Goal: Information Seeking & Learning: Learn about a topic

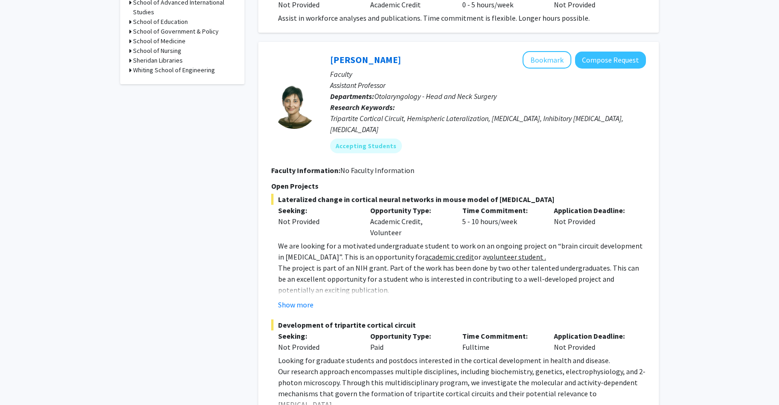
scroll to position [506, 0]
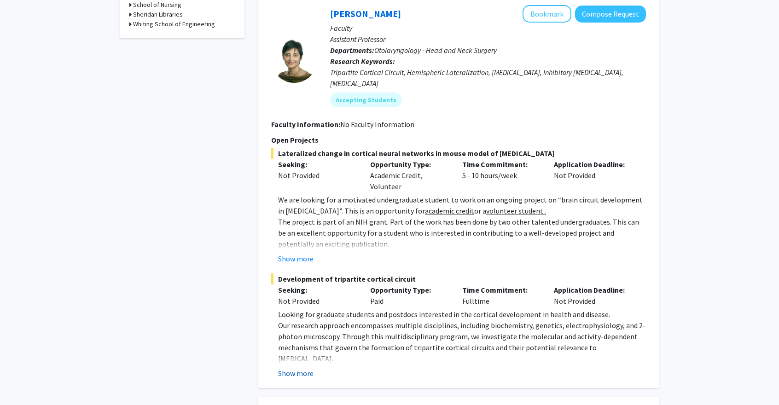
click at [289, 368] on button "Show more" at bounding box center [295, 373] width 35 height 11
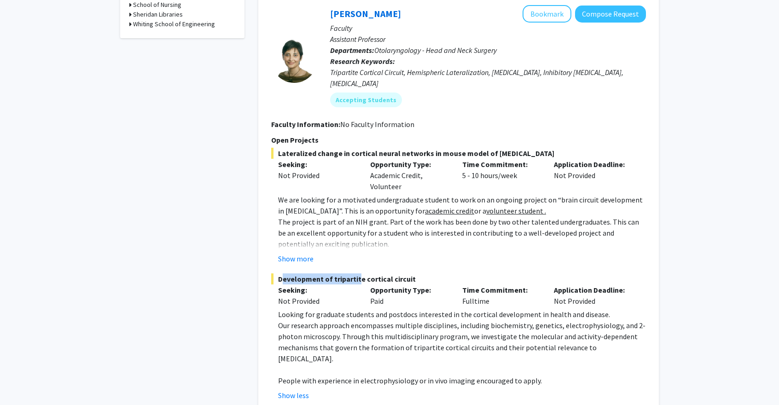
drag, startPoint x: 277, startPoint y: 246, endPoint x: 360, endPoint y: 248, distance: 83.3
click at [355, 273] on span "Development of tripartite cortical circuit" at bounding box center [458, 278] width 375 height 11
drag, startPoint x: 363, startPoint y: 247, endPoint x: 386, endPoint y: 243, distance: 23.9
click at [386, 273] on span "Development of tripartite cortical circuit" at bounding box center [458, 278] width 375 height 11
drag, startPoint x: 391, startPoint y: 245, endPoint x: 410, endPoint y: 245, distance: 18.9
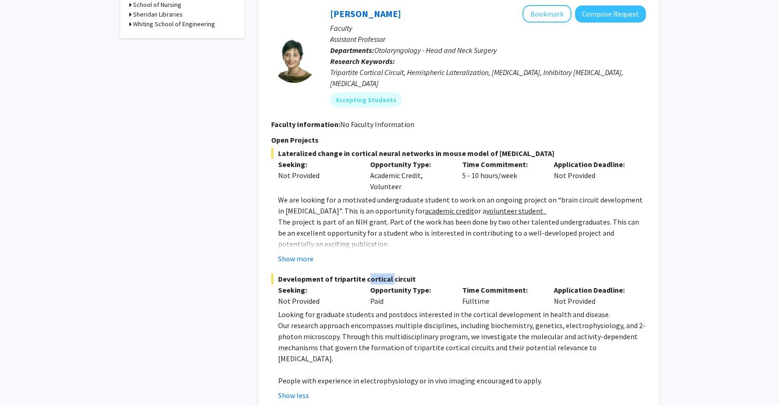
click at [410, 273] on span "Development of tripartite cortical circuit" at bounding box center [458, 278] width 375 height 11
drag, startPoint x: 352, startPoint y: 274, endPoint x: 363, endPoint y: 269, distance: 12.6
click at [352, 274] on div "Development of tripartite cortical circuit Seeking: Not Provided Opportunity Ty…" at bounding box center [458, 336] width 375 height 127
drag, startPoint x: 372, startPoint y: 265, endPoint x: 397, endPoint y: 261, distance: 25.1
click at [396, 284] on div "Opportunity Type: Paid" at bounding box center [409, 295] width 92 height 22
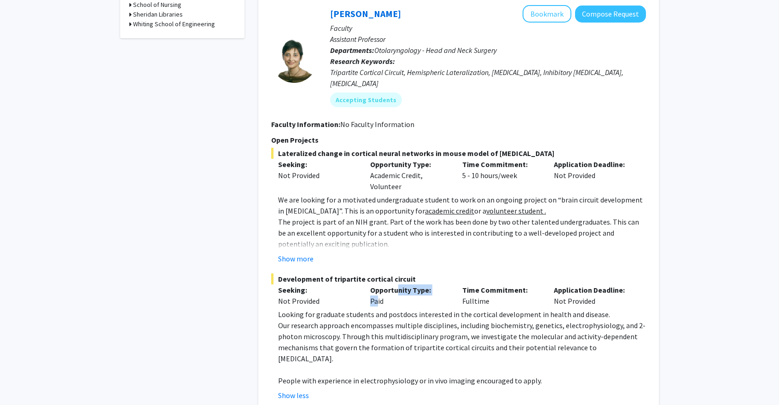
drag, startPoint x: 457, startPoint y: 260, endPoint x: 507, endPoint y: 264, distance: 50.3
click at [507, 284] on div "Time Commitment: Fulltime" at bounding box center [501, 295] width 92 height 22
click at [489, 309] on p "Looking for graduate students and postdocs interested in the cortical developme…" at bounding box center [462, 314] width 368 height 11
drag, startPoint x: 490, startPoint y: 271, endPoint x: 437, endPoint y: 276, distance: 52.7
click at [437, 276] on div "Development of tripartite cortical circuit Seeking: Not Provided Opportunity Ty…" at bounding box center [458, 336] width 375 height 127
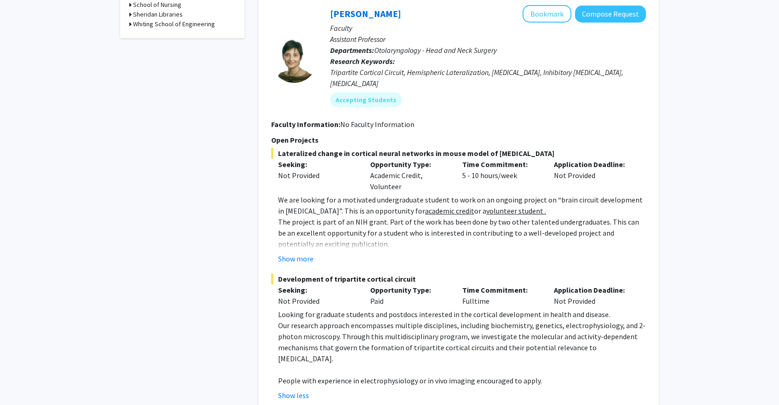
click at [437, 309] on p "Looking for graduate students and postdocs interested in the cortical developme…" at bounding box center [462, 314] width 368 height 11
drag, startPoint x: 280, startPoint y: 284, endPoint x: 488, endPoint y: 284, distance: 208.0
click at [488, 309] on p "Looking for graduate students and postdocs interested in the cortical developme…" at bounding box center [462, 314] width 368 height 11
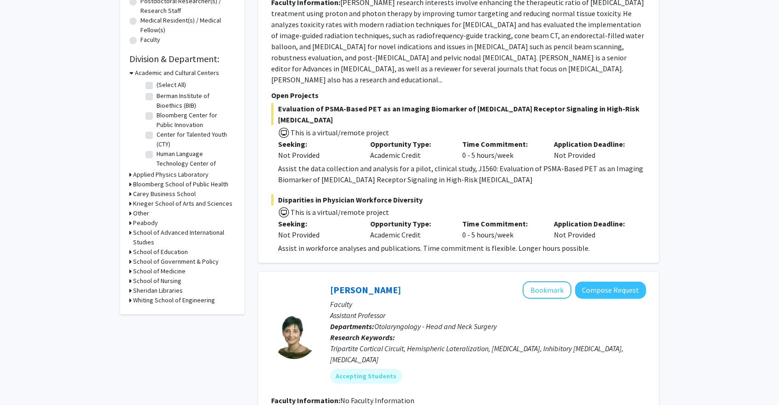
scroll to position [276, 0]
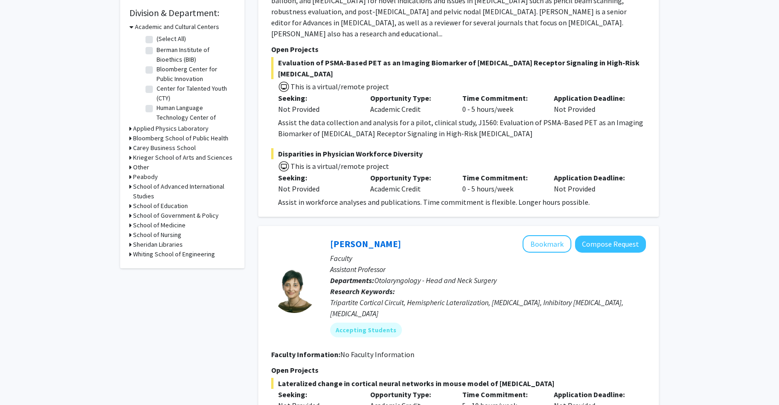
drag, startPoint x: 370, startPoint y: 165, endPoint x: 429, endPoint y: 171, distance: 60.1
click at [429, 172] on div "Opportunity Type: Academic Credit" at bounding box center [409, 183] width 92 height 22
drag, startPoint x: 360, startPoint y: 92, endPoint x: 440, endPoint y: 81, distance: 80.9
click at [439, 92] on div "Seeking: Not Provided Opportunity Type: Academic Credit Time Commitment: 0 - 5 …" at bounding box center [451, 103] width 375 height 22
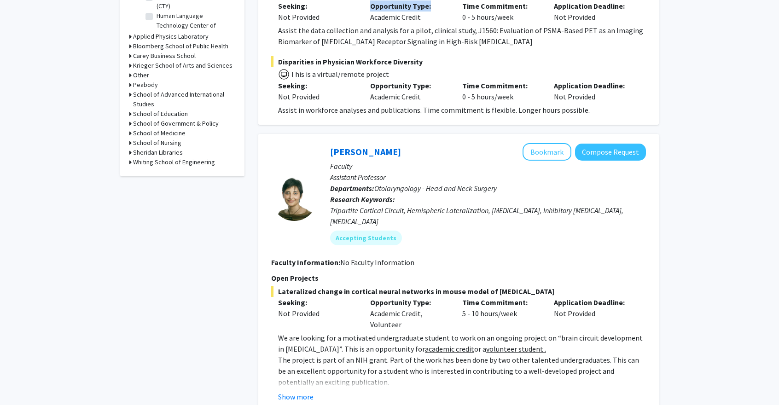
scroll to position [460, 0]
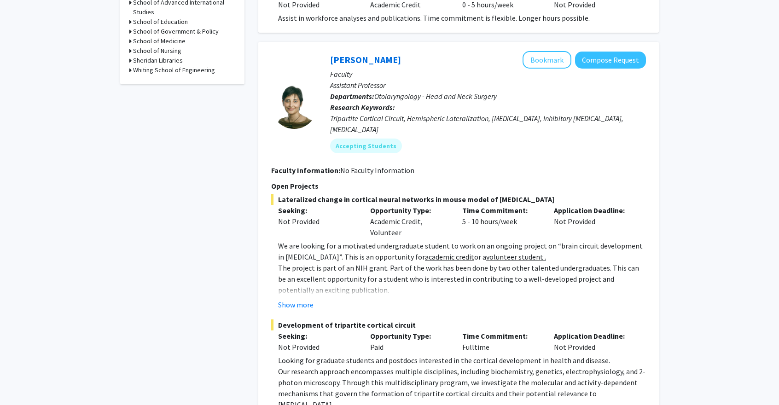
click at [405, 165] on section "Faculty Information: No Faculty Information" at bounding box center [458, 170] width 375 height 11
drag, startPoint x: 427, startPoint y: 74, endPoint x: 497, endPoint y: 77, distance: 70.0
click at [497, 92] on span "Otolaryngology - Head and Neck Surgery" at bounding box center [435, 96] width 122 height 9
drag, startPoint x: 387, startPoint y: 58, endPoint x: 333, endPoint y: 67, distance: 54.1
click at [333, 80] on p "Assistant Professor" at bounding box center [488, 85] width 316 height 11
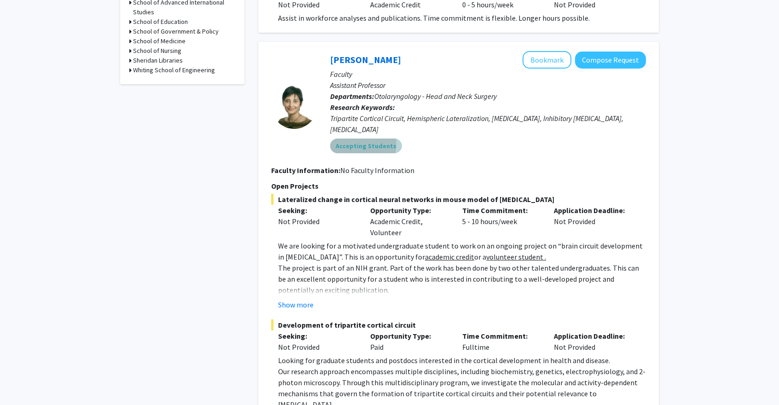
click at [331, 139] on mat-chip "Accepting Students" at bounding box center [366, 146] width 72 height 15
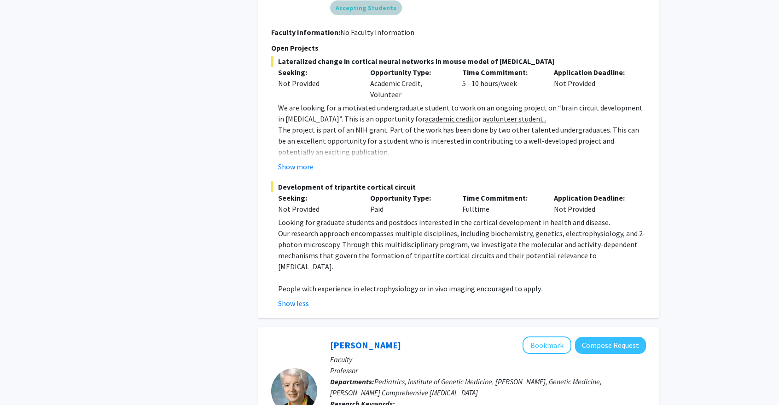
scroll to position [736, 0]
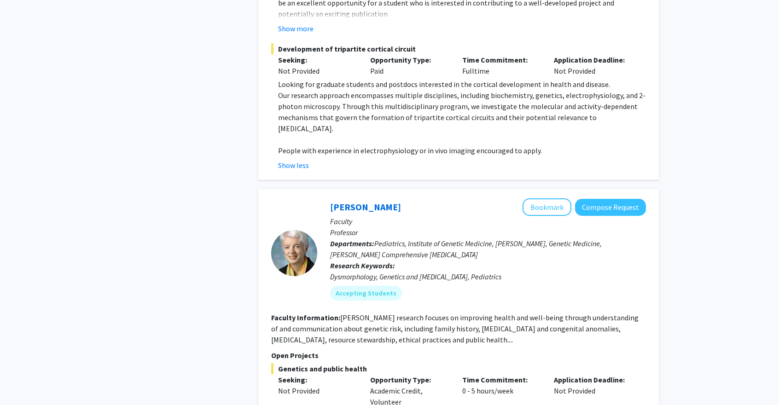
click at [418, 198] on div "[PERSON_NAME] Bookmark Compose Request" at bounding box center [488, 206] width 316 height 17
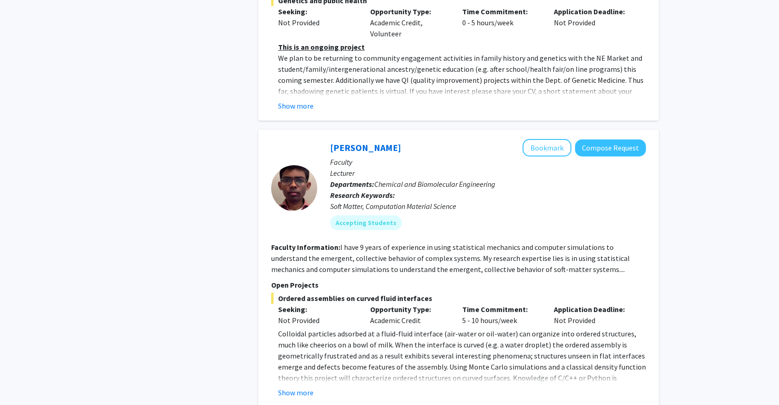
scroll to position [1150, 0]
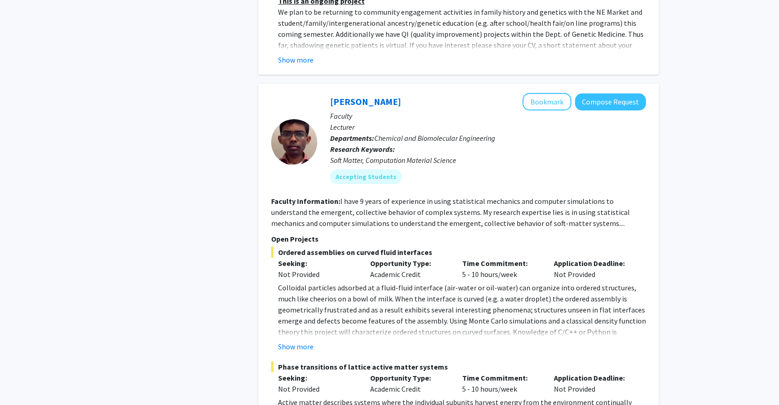
drag, startPoint x: 370, startPoint y: 237, endPoint x: 431, endPoint y: 242, distance: 61.4
click at [431, 258] on div "Opportunity Type: Academic Credit" at bounding box center [409, 269] width 92 height 22
click at [430, 258] on div "Opportunity Type: Academic Credit" at bounding box center [409, 269] width 92 height 22
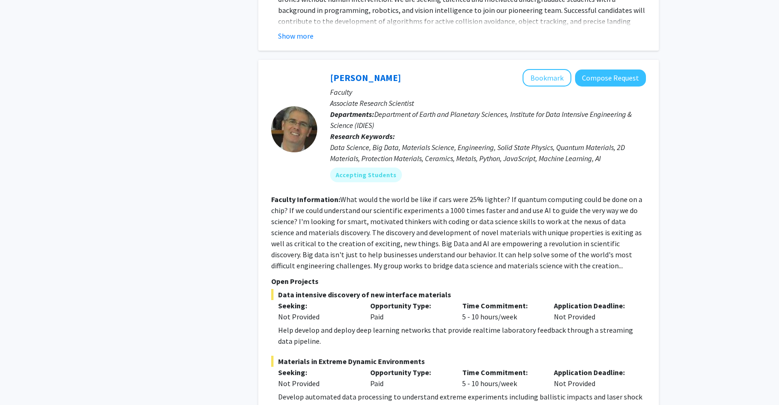
scroll to position [2485, 0]
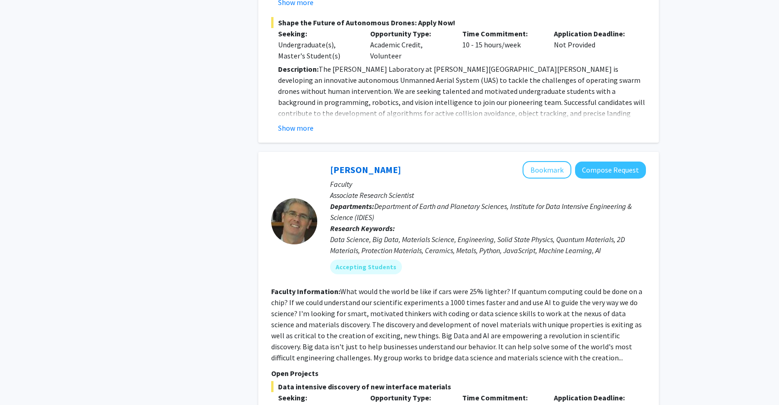
click at [374, 161] on div "[PERSON_NAME] Bookmark Compose Request Faculty Associate Research Scientist Dep…" at bounding box center [481, 221] width 329 height 120
click at [341, 164] on link "[PERSON_NAME]" at bounding box center [365, 170] width 71 height 12
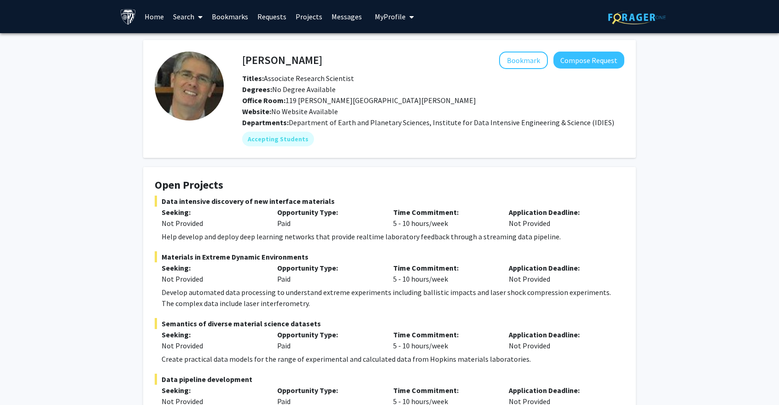
drag, startPoint x: 273, startPoint y: 90, endPoint x: 333, endPoint y: 90, distance: 59.4
click at [333, 90] on span "Degrees: No Degree Available" at bounding box center [288, 89] width 93 height 9
click at [327, 87] on span "Degrees: No Degree Available" at bounding box center [288, 89] width 93 height 9
drag, startPoint x: 269, startPoint y: 81, endPoint x: 303, endPoint y: 82, distance: 34.6
click at [300, 82] on span "Titles: Associate Research Scientist" at bounding box center [298, 78] width 112 height 9
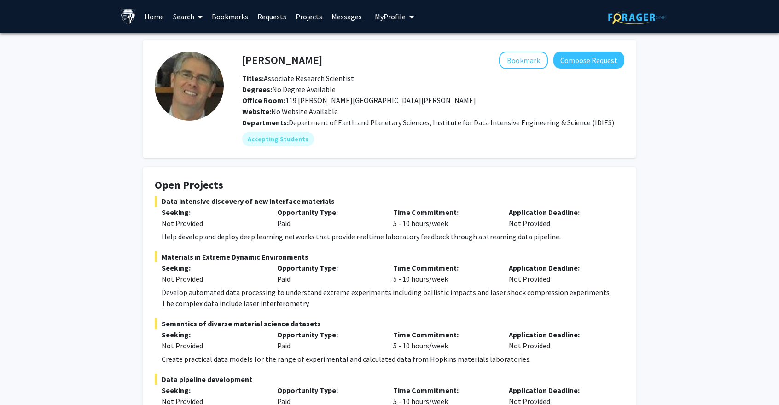
drag, startPoint x: 312, startPoint y: 82, endPoint x: 330, endPoint y: 81, distance: 18.5
click at [315, 82] on span "Titles: Associate Research Scientist" at bounding box center [298, 78] width 112 height 9
drag, startPoint x: 303, startPoint y: 100, endPoint x: 325, endPoint y: 98, distance: 22.6
click at [325, 98] on span "Office Room: [STREET_ADDRESS][PERSON_NAME][PERSON_NAME]" at bounding box center [359, 100] width 234 height 9
click at [313, 106] on div "Website: No Website Available" at bounding box center [433, 111] width 396 height 11
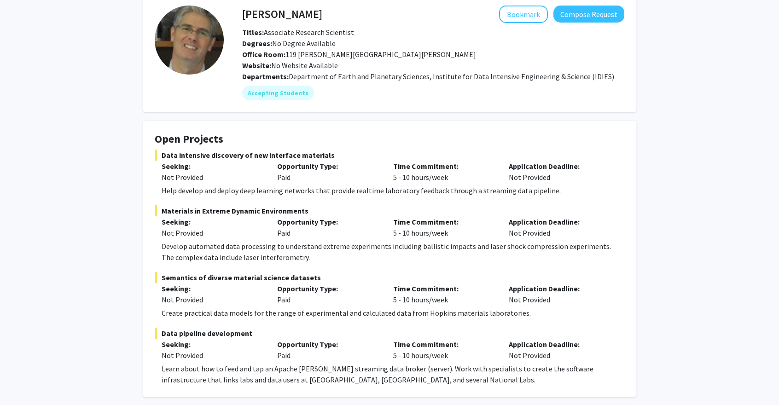
scroll to position [138, 0]
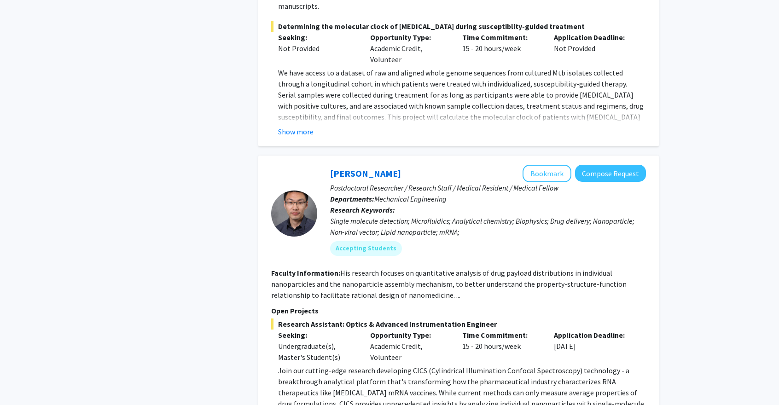
scroll to position [3543, 0]
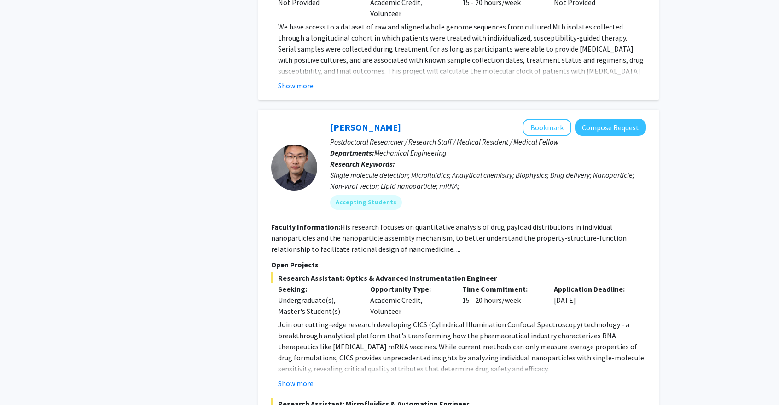
drag, startPoint x: 403, startPoint y: 210, endPoint x: 356, endPoint y: 198, distance: 48.6
click at [356, 283] on div "Seeking: Undergraduate(s), Master's Student(s) Opportunity Type: Academic Credi…" at bounding box center [451, 299] width 375 height 33
click at [370, 283] on div "Opportunity Type: Academic Credit, Volunteer" at bounding box center [409, 299] width 92 height 33
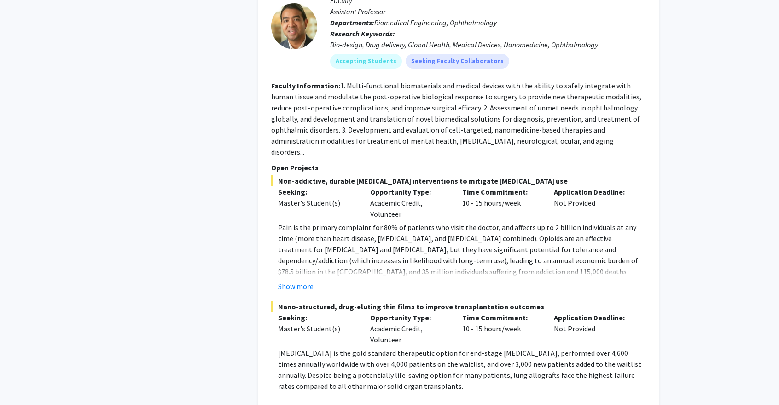
scroll to position [4372, 0]
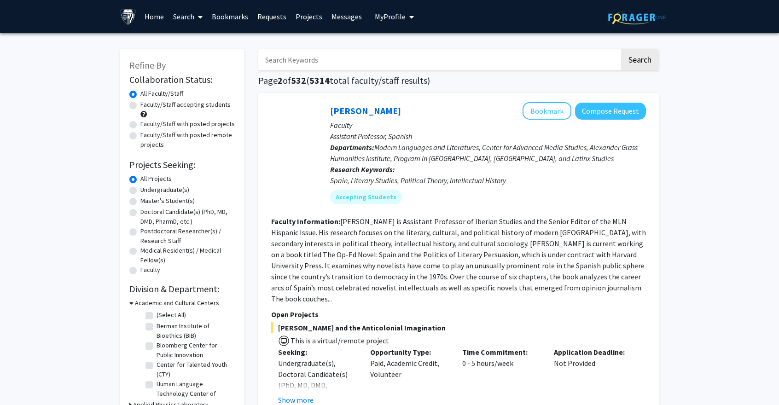
scroll to position [46, 0]
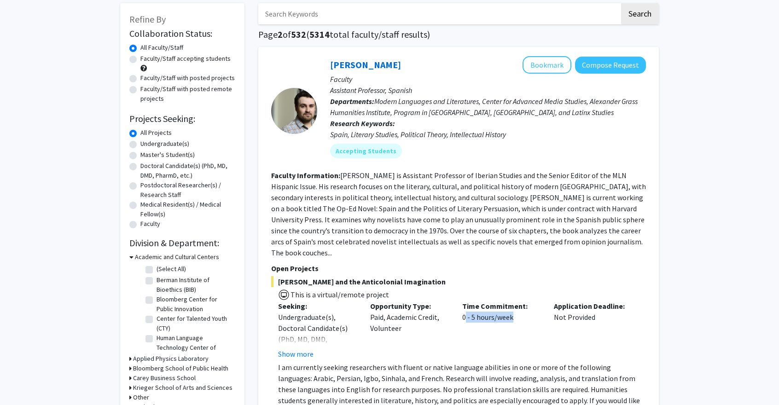
drag, startPoint x: 461, startPoint y: 306, endPoint x: 507, endPoint y: 305, distance: 45.6
click at [507, 305] on div "Time Commitment: 0 - 5 hours/week" at bounding box center [501, 329] width 92 height 59
click at [440, 325] on div "Opportunity Type: Paid, Academic Credit, Volunteer" at bounding box center [409, 329] width 92 height 59
click at [291, 348] on button "Show more" at bounding box center [295, 353] width 35 height 11
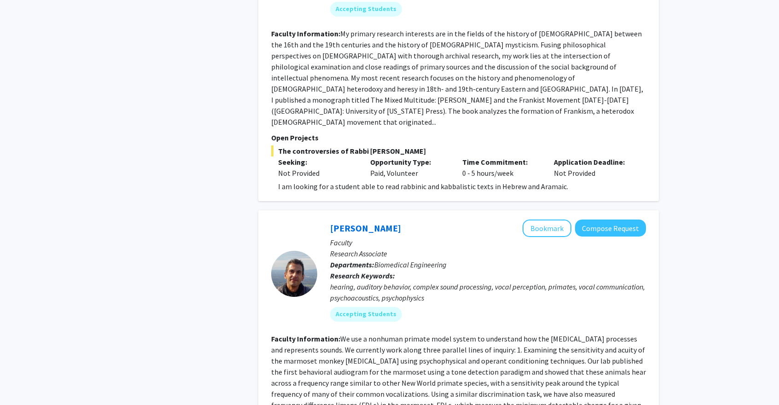
scroll to position [460, 0]
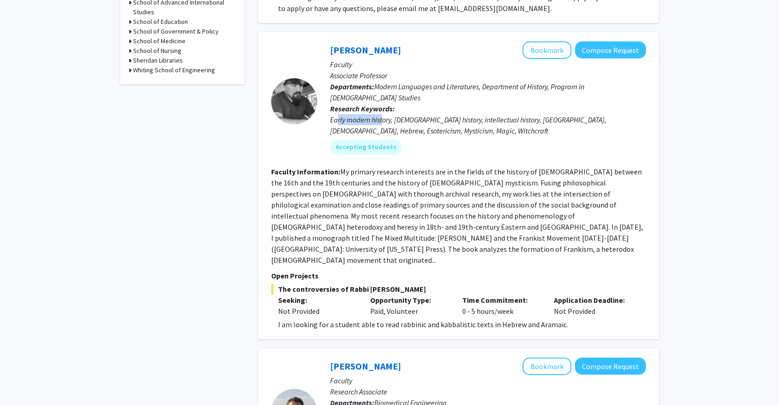
drag, startPoint x: 335, startPoint y: 95, endPoint x: 382, endPoint y: 95, distance: 47.4
click at [382, 114] on div "Early modern history, [DEMOGRAPHIC_DATA] history, intellectual history, [GEOGRA…" at bounding box center [488, 125] width 316 height 22
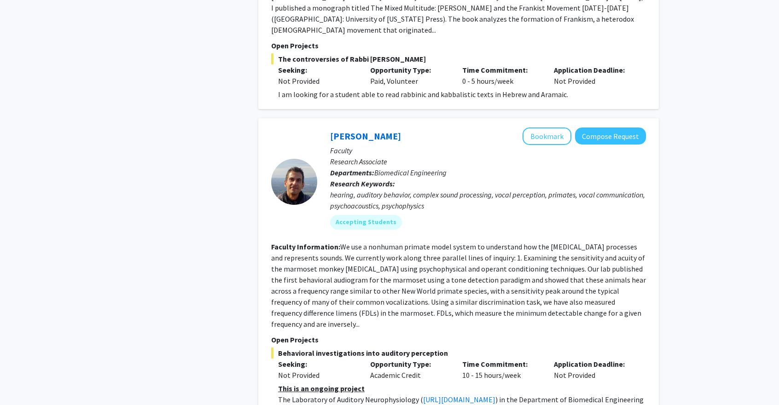
scroll to position [782, 0]
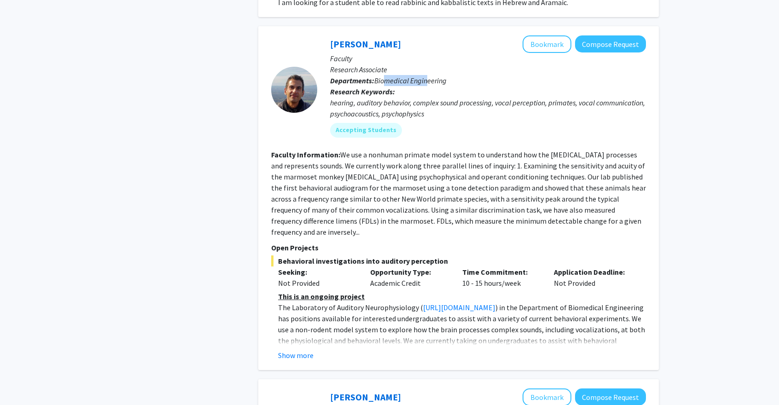
drag, startPoint x: 387, startPoint y: 46, endPoint x: 411, endPoint y: 104, distance: 62.3
click at [428, 76] on span "Biomedical Engineering" at bounding box center [410, 80] width 72 height 9
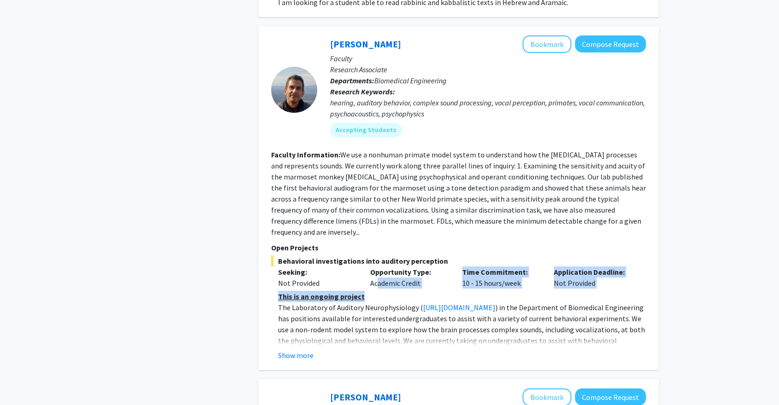
drag, startPoint x: 378, startPoint y: 243, endPoint x: 413, endPoint y: 252, distance: 35.9
click at [447, 255] on div "Behavioral investigations into auditory perception Seeking: Not Provided Opport…" at bounding box center [458, 307] width 375 height 105
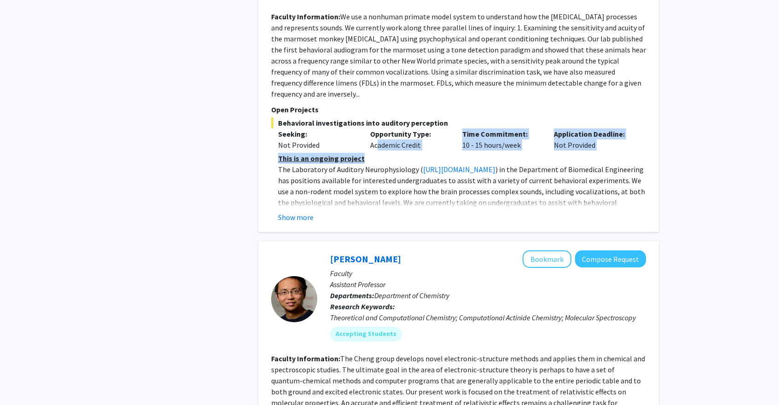
scroll to position [1058, 0]
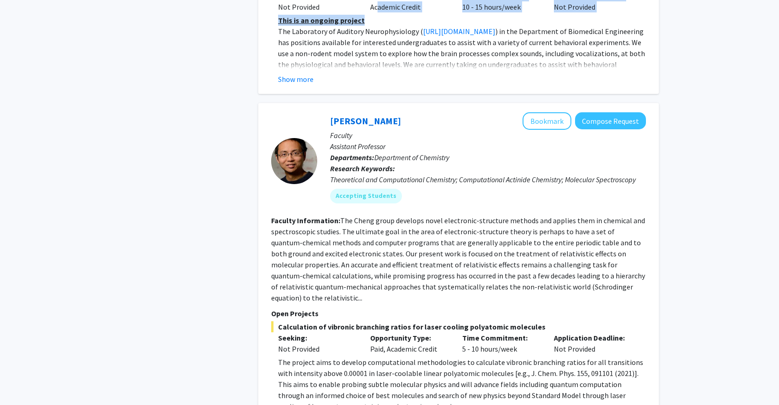
drag, startPoint x: 374, startPoint y: 294, endPoint x: 422, endPoint y: 270, distance: 53.3
click at [436, 332] on div "Opportunity Type: Paid, Academic Credit" at bounding box center [409, 343] width 92 height 22
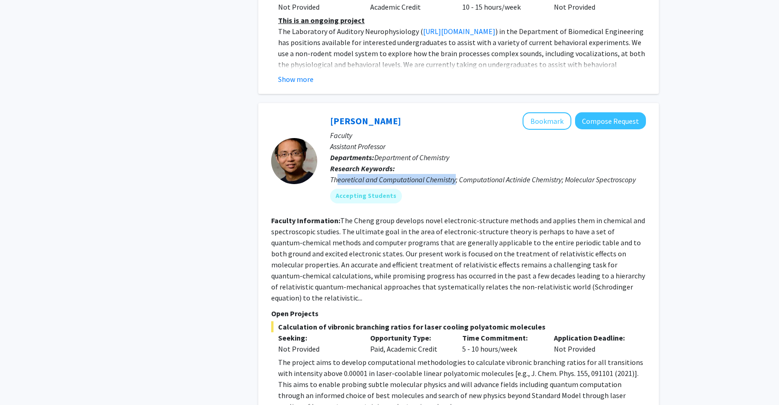
drag, startPoint x: 333, startPoint y: 131, endPoint x: 455, endPoint y: 130, distance: 122.0
click at [454, 174] on div "Theoretical and Computational Chemistry; Computational Actinide Chemistry; Mole…" at bounding box center [488, 179] width 316 height 11
drag, startPoint x: 460, startPoint y: 134, endPoint x: 647, endPoint y: 138, distance: 186.4
click at [647, 138] on div "[PERSON_NAME] Bookmark Compose Request Faculty Assistant Professor Departments:…" at bounding box center [458, 269] width 400 height 333
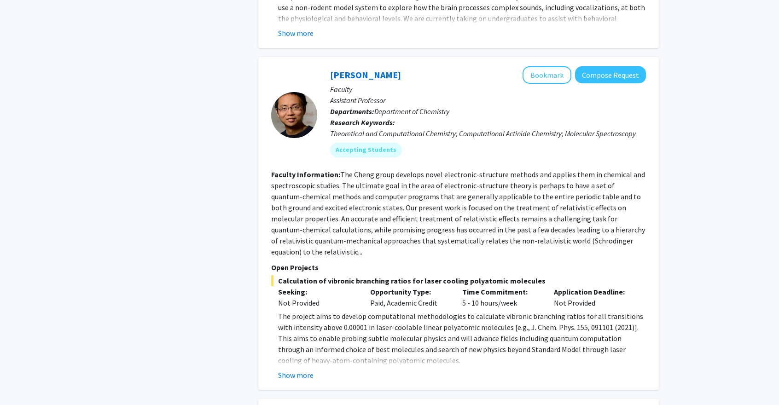
click at [306, 313] on fg-read-more "The project aims to develop computational methodologies to calculate vibronic b…" at bounding box center [458, 346] width 375 height 70
click at [298, 370] on button "Show more" at bounding box center [295, 375] width 35 height 11
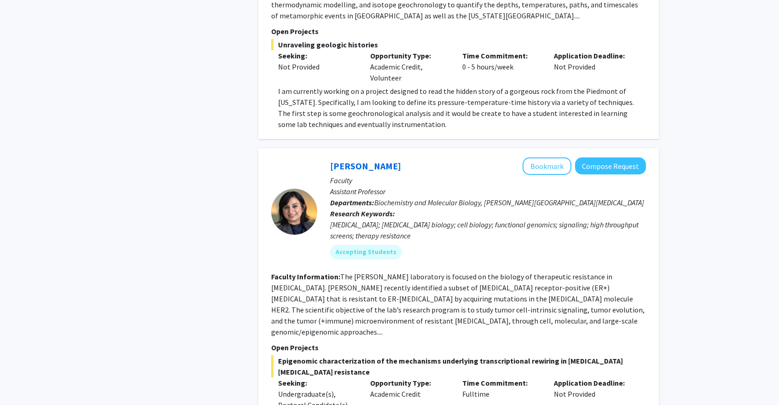
scroll to position [1841, 0]
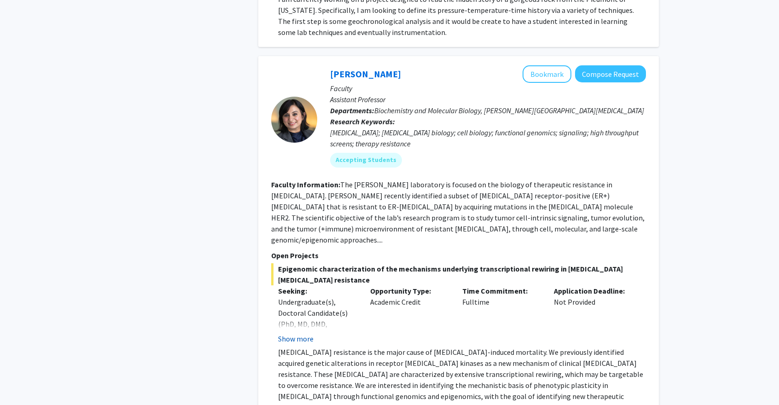
click at [305, 333] on button "Show more" at bounding box center [295, 338] width 35 height 11
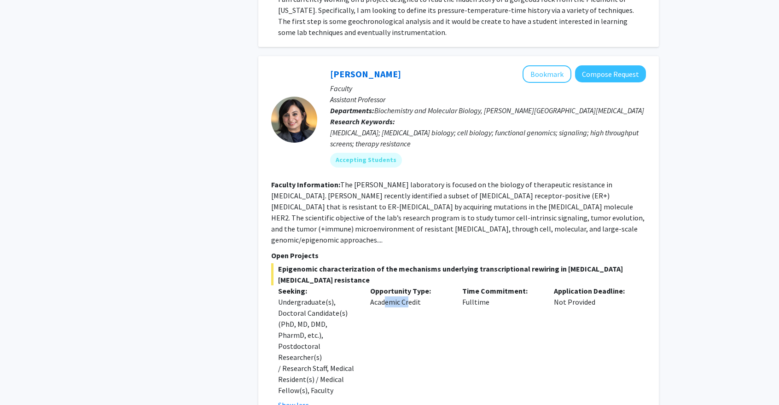
drag, startPoint x: 380, startPoint y: 237, endPoint x: 406, endPoint y: 237, distance: 25.8
click at [406, 285] on div "Opportunity Type: Academic Credit" at bounding box center [409, 347] width 92 height 125
click at [409, 285] on div "Opportunity Type: Academic Credit" at bounding box center [409, 347] width 92 height 125
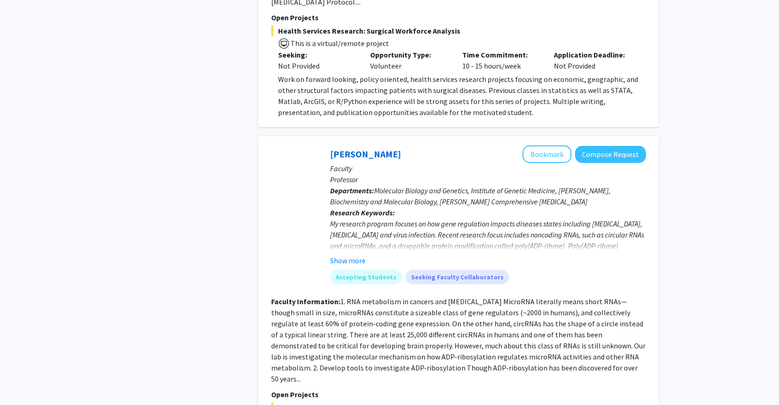
scroll to position [2577, 0]
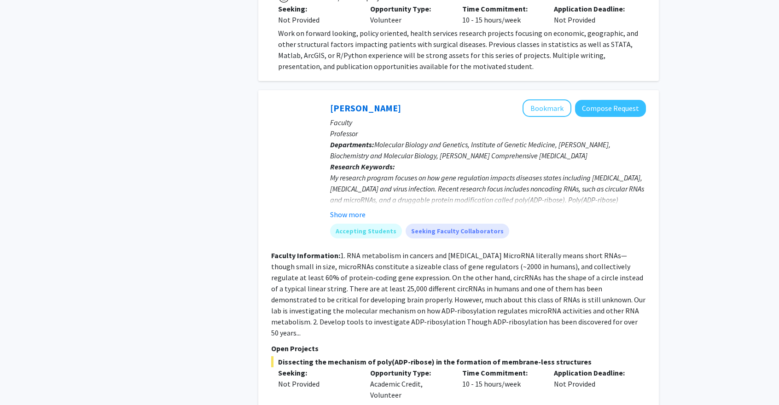
drag, startPoint x: 372, startPoint y: 295, endPoint x: 424, endPoint y: 312, distance: 55.0
click at [424, 367] on div "Opportunity Type: Academic Credit, Volunteer" at bounding box center [409, 383] width 92 height 33
click at [414, 367] on div "Opportunity Type: Academic Credit, Volunteer" at bounding box center [409, 383] width 92 height 33
drag, startPoint x: 373, startPoint y: 296, endPoint x: 450, endPoint y: 299, distance: 76.9
click at [450, 367] on div "Opportunity Type: Academic Credit, Volunteer" at bounding box center [409, 383] width 92 height 33
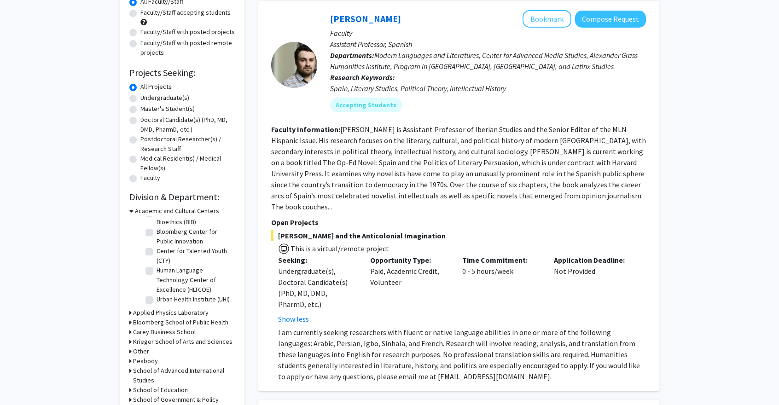
scroll to position [138, 0]
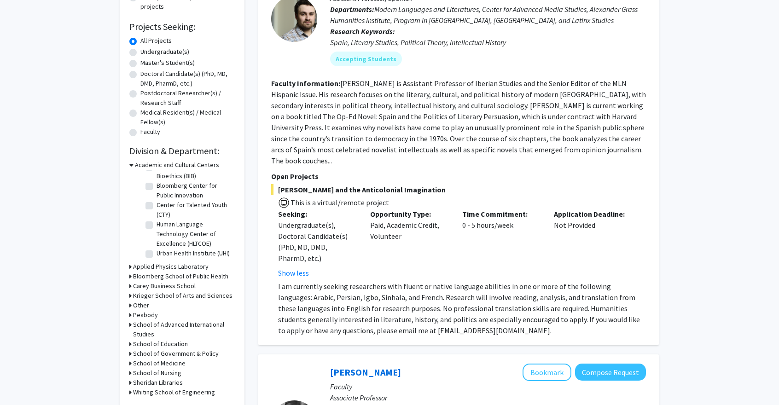
click at [130, 276] on icon at bounding box center [130, 277] width 2 height 10
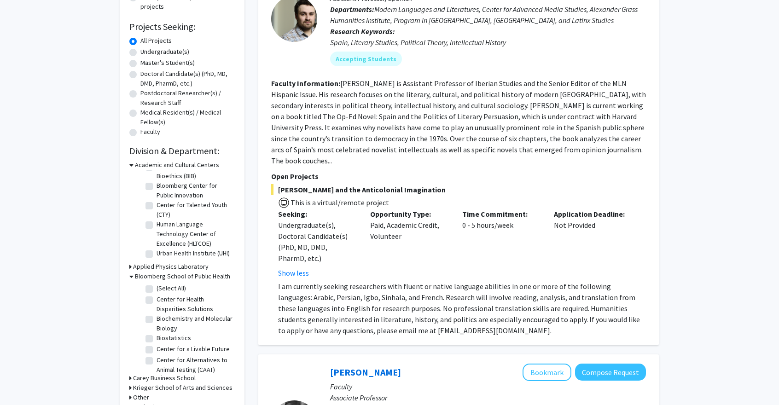
click at [156, 289] on label "(Select All)" at bounding box center [170, 288] width 29 height 10
click at [156, 289] on input "(Select All)" at bounding box center [159, 286] width 6 height 6
checkbox input "true"
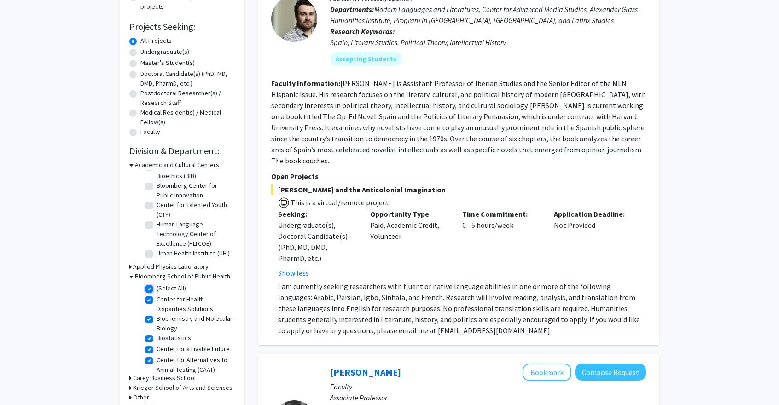
checkbox input "true"
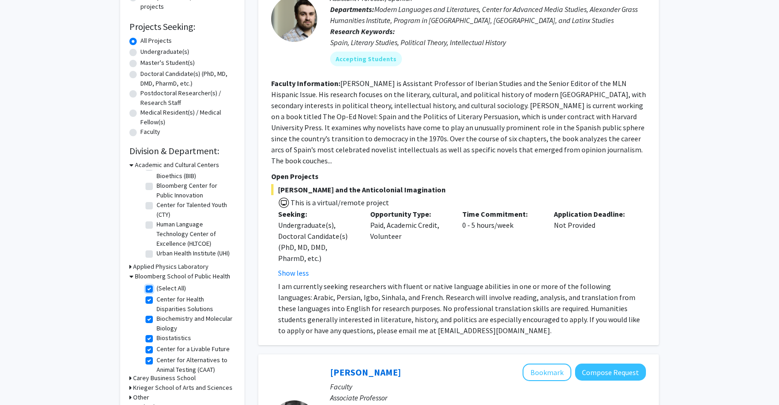
checkbox input "true"
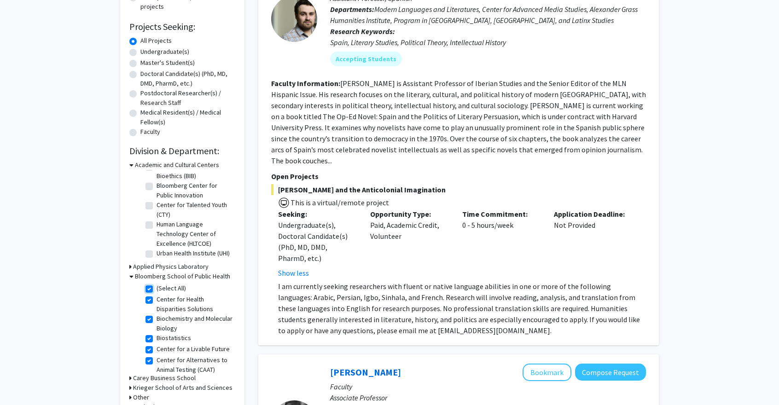
checkbox input "true"
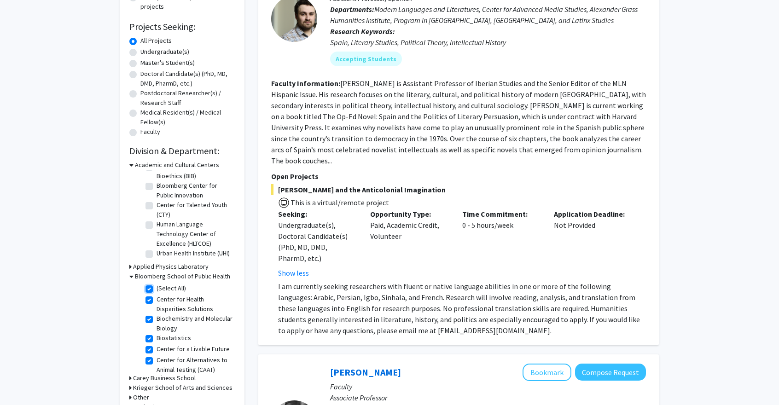
checkbox input "true"
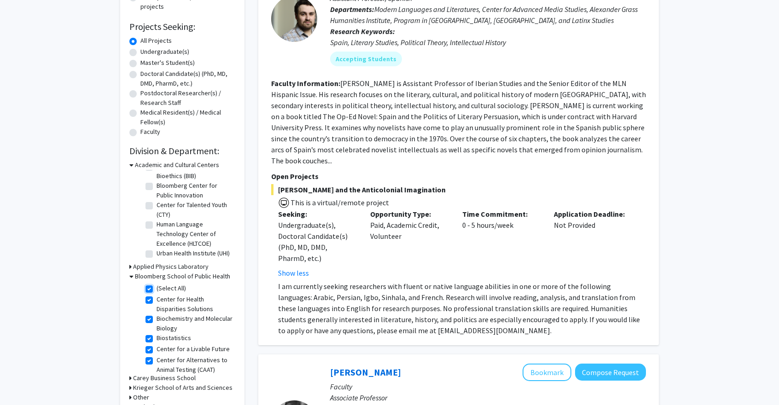
checkbox input "true"
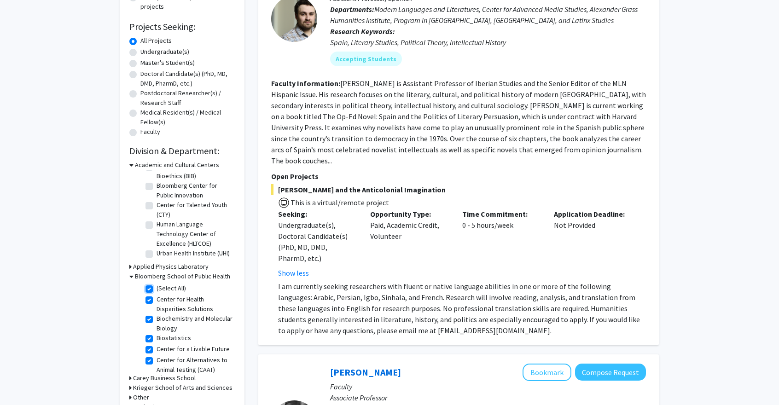
checkbox input "true"
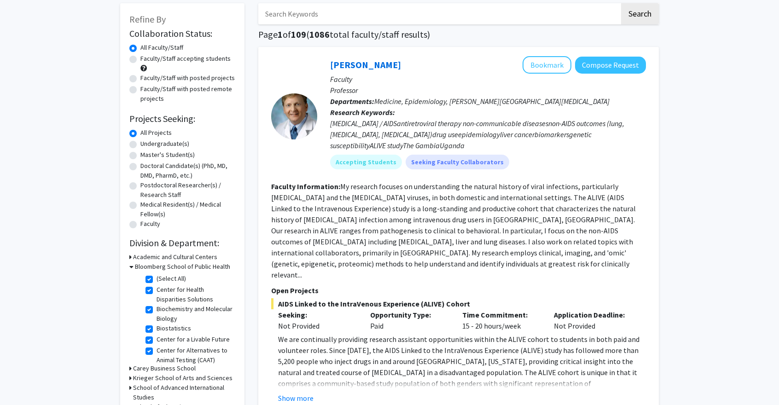
scroll to position [92, 0]
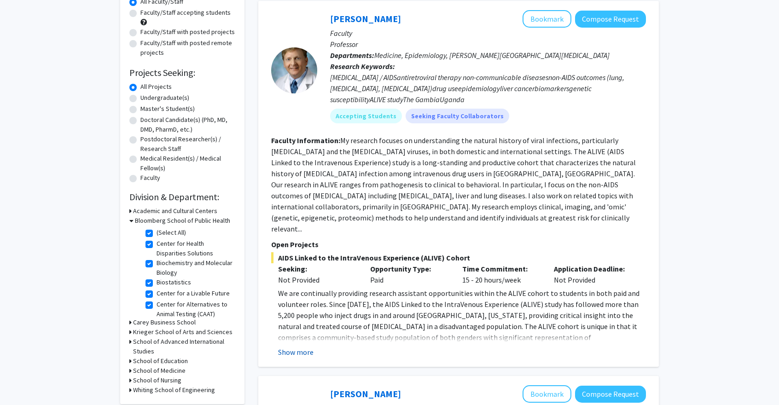
click at [304, 347] on button "Show more" at bounding box center [295, 352] width 35 height 11
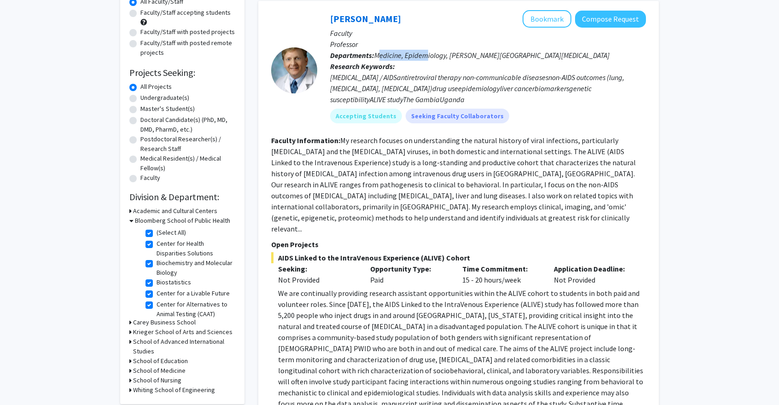
drag, startPoint x: 379, startPoint y: 53, endPoint x: 427, endPoint y: 55, distance: 47.4
click at [427, 55] on span "Medicine, Epidemiology, [PERSON_NAME][GEOGRAPHIC_DATA][MEDICAL_DATA]" at bounding box center [491, 55] width 235 height 9
click at [442, 58] on span "Medicine, Epidemiology, [PERSON_NAME][GEOGRAPHIC_DATA][MEDICAL_DATA]" at bounding box center [491, 55] width 235 height 9
drag, startPoint x: 451, startPoint y: 55, endPoint x: 536, endPoint y: 72, distance: 85.9
click at [551, 58] on span "Medicine, Epidemiology, [PERSON_NAME][GEOGRAPHIC_DATA][MEDICAL_DATA]" at bounding box center [491, 55] width 235 height 9
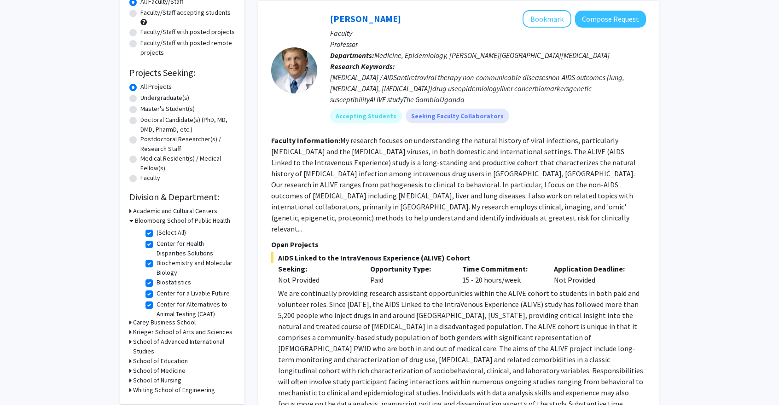
click at [512, 88] on div "[MEDICAL_DATA] / AIDSantiretroviral therapy non-communicable diseasesnon-AIDS o…" at bounding box center [488, 88] width 316 height 33
drag, startPoint x: 282, startPoint y: 249, endPoint x: 354, endPoint y: 253, distance: 72.3
click at [334, 274] on div "Not Provided" at bounding box center [317, 279] width 78 height 11
drag, startPoint x: 373, startPoint y: 249, endPoint x: 481, endPoint y: 243, distance: 108.8
click at [459, 263] on div "Seeking: Not Provided Opportunity Type: Paid Time Commitment: 15 - 20 hours/wee…" at bounding box center [451, 274] width 375 height 22
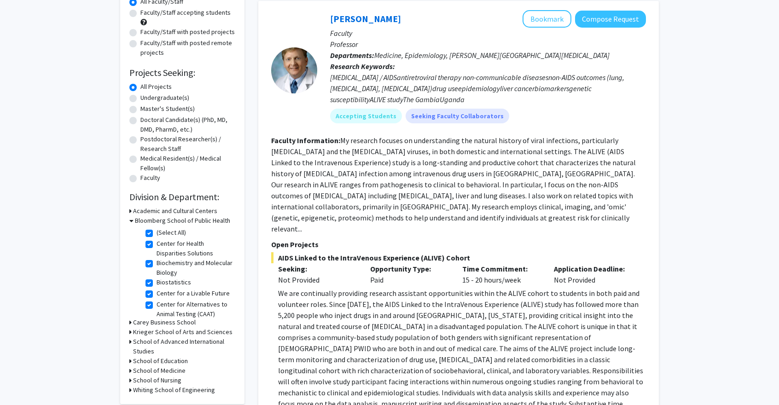
click at [552, 263] on div "Application Deadline: Not Provided" at bounding box center [593, 274] width 92 height 22
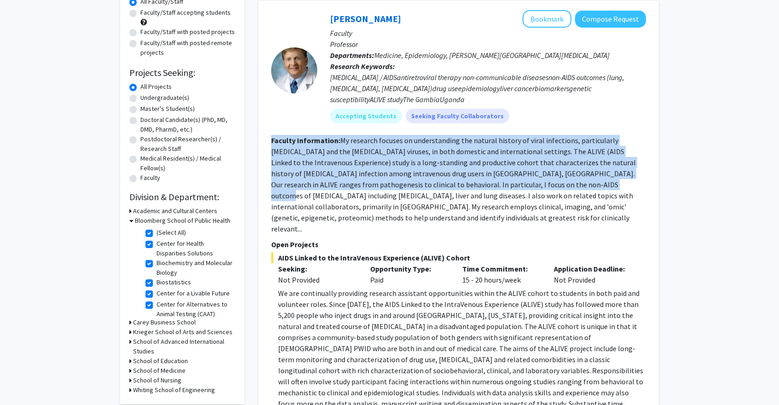
drag, startPoint x: 267, startPoint y: 130, endPoint x: 484, endPoint y: 171, distance: 221.1
click at [484, 171] on div "[PERSON_NAME] Bookmark Compose Request Faculty Professor Departments: Medicine,…" at bounding box center [458, 222] width 400 height 443
click at [442, 136] on fg-read-more "My research focuses on understanding the natural history of viral infections, p…" at bounding box center [453, 185] width 364 height 98
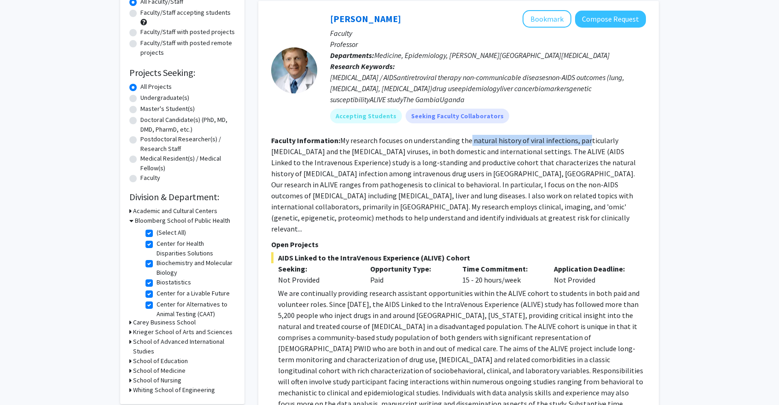
drag, startPoint x: 472, startPoint y: 129, endPoint x: 583, endPoint y: 131, distance: 110.9
click at [583, 136] on fg-read-more "My research focuses on understanding the natural history of viral infections, p…" at bounding box center [453, 185] width 364 height 98
click at [503, 153] on fg-read-more "My research focuses on understanding the natural history of viral infections, p…" at bounding box center [453, 185] width 364 height 98
drag, startPoint x: 569, startPoint y: 128, endPoint x: 618, endPoint y: 130, distance: 49.7
click at [614, 136] on fg-read-more "My research focuses on understanding the natural history of viral infections, p…" at bounding box center [453, 185] width 364 height 98
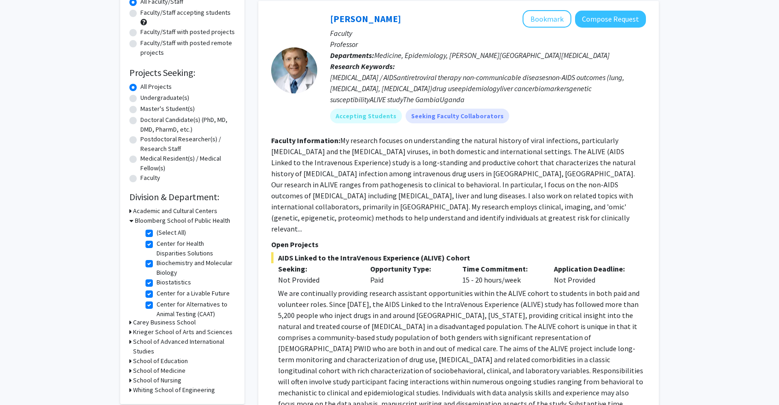
click at [625, 136] on fg-read-more "My research focuses on understanding the natural history of viral infections, p…" at bounding box center [453, 185] width 364 height 98
drag, startPoint x: 301, startPoint y: 141, endPoint x: 323, endPoint y: 141, distance: 21.6
click at [323, 141] on fg-read-more "My research focuses on understanding the natural history of viral infections, p…" at bounding box center [453, 185] width 364 height 98
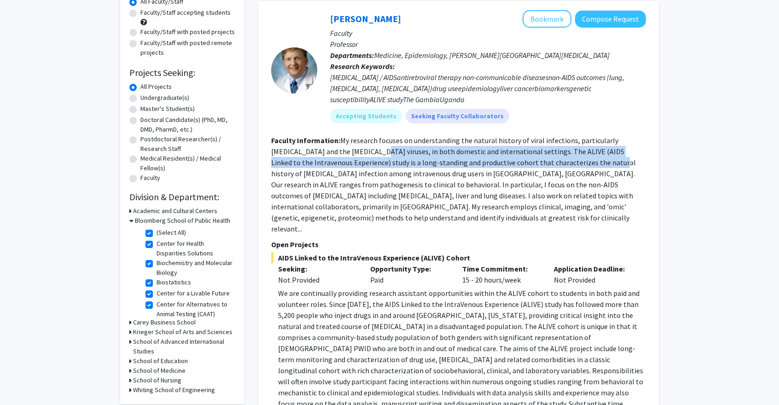
drag, startPoint x: 330, startPoint y: 142, endPoint x: 526, endPoint y: 148, distance: 195.7
click at [526, 148] on fg-read-more "My research focuses on understanding the natural history of viral infections, p…" at bounding box center [453, 185] width 364 height 98
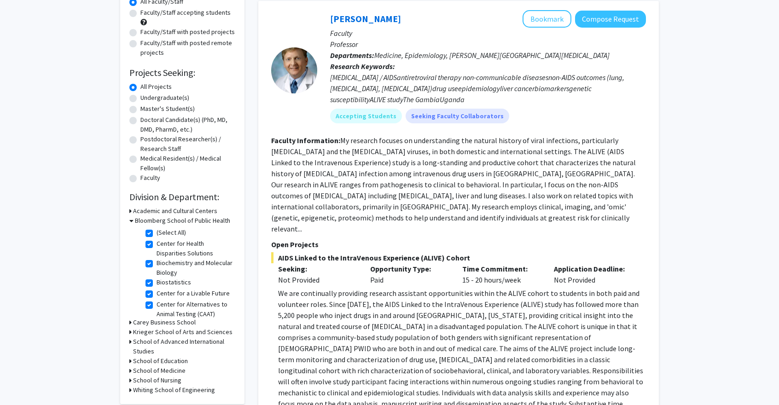
click at [447, 184] on fg-read-more "My research focuses on understanding the natural history of viral infections, p…" at bounding box center [453, 185] width 364 height 98
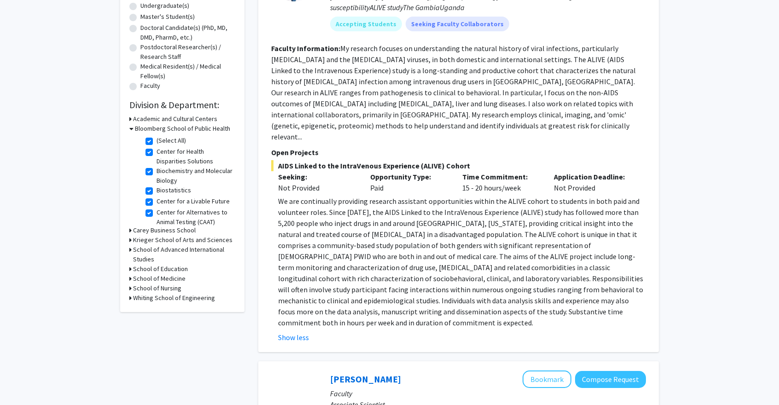
drag, startPoint x: 370, startPoint y: 155, endPoint x: 405, endPoint y: 156, distance: 35.0
click at [405, 171] on div "Opportunity Type: Paid" at bounding box center [409, 182] width 92 height 22
click at [408, 171] on div "Opportunity Type: Paid" at bounding box center [409, 182] width 92 height 22
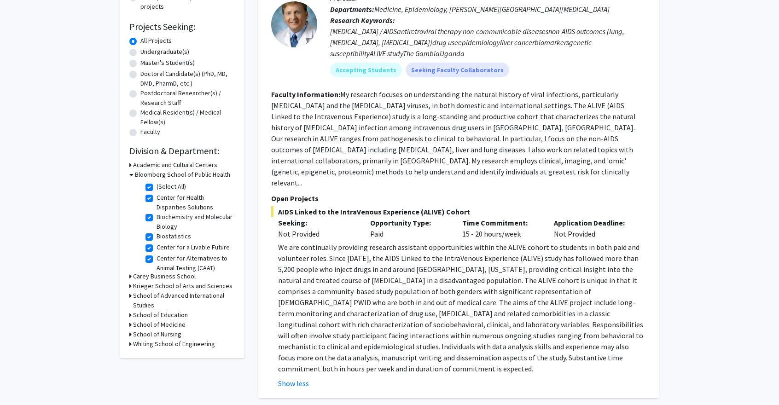
scroll to position [92, 0]
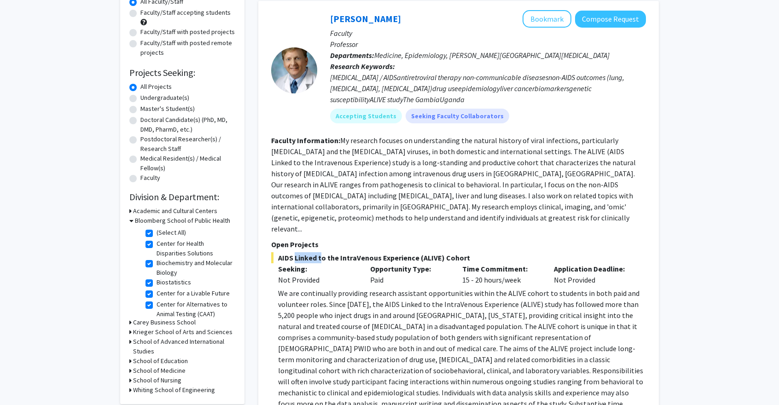
drag, startPoint x: 293, startPoint y: 226, endPoint x: 321, endPoint y: 226, distance: 28.1
click at [319, 252] on span "AIDS Linked to the IntraVenous Experience (ALIVE) Cohort" at bounding box center [458, 257] width 375 height 11
drag, startPoint x: 337, startPoint y: 225, endPoint x: 496, endPoint y: 223, distance: 158.8
click at [496, 252] on span "AIDS Linked to the IntraVenous Experience (ALIVE) Cohort" at bounding box center [458, 257] width 375 height 11
click at [445, 263] on div "Opportunity Type: Paid" at bounding box center [409, 274] width 92 height 22
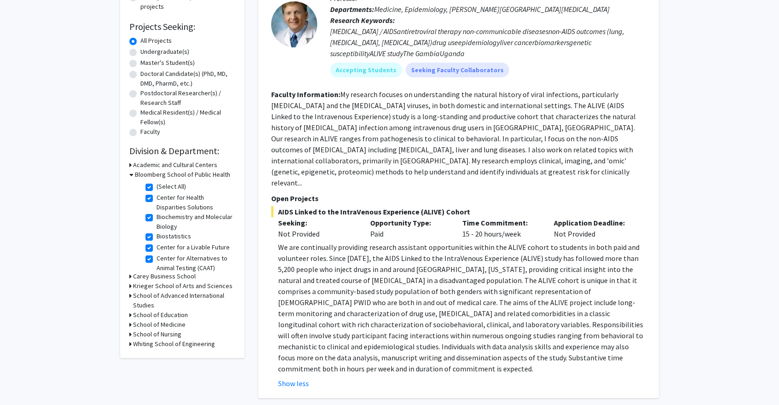
scroll to position [184, 0]
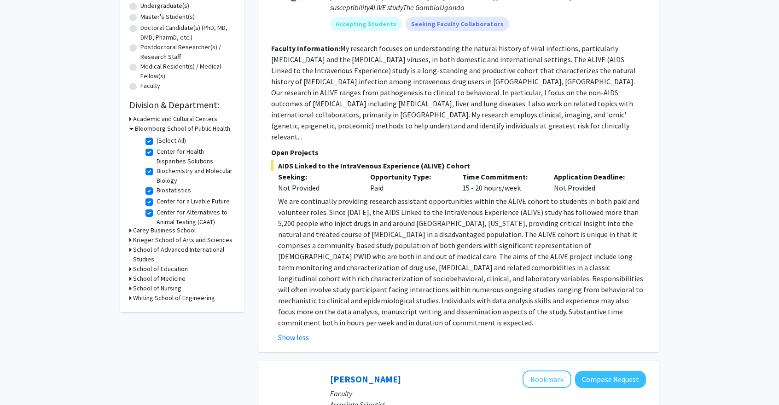
drag, startPoint x: 382, startPoint y: 154, endPoint x: 364, endPoint y: 155, distance: 17.5
click at [364, 171] on div "Opportunity Type: Paid" at bounding box center [409, 182] width 92 height 22
click at [357, 196] on p "We are continually providing research assistant opportunities within the ALIVE …" at bounding box center [462, 262] width 368 height 133
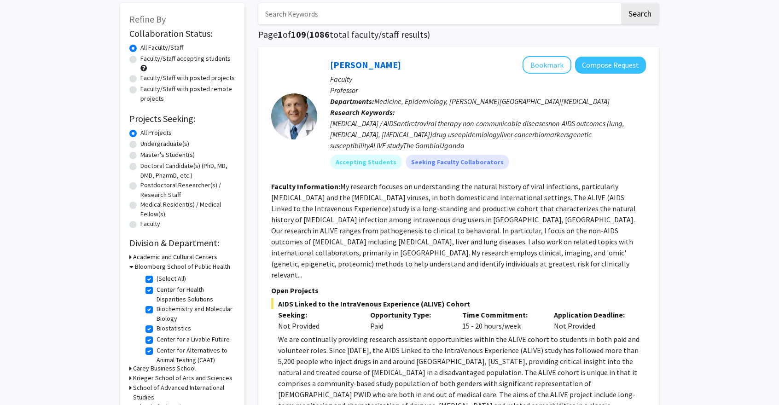
scroll to position [92, 0]
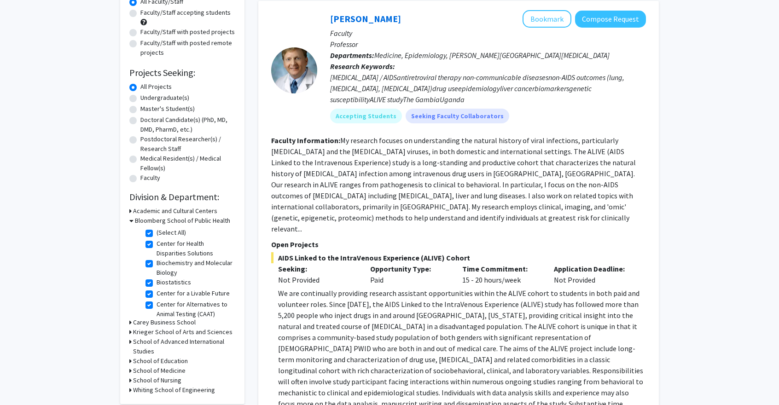
drag, startPoint x: 396, startPoint y: 245, endPoint x: 348, endPoint y: 245, distance: 48.3
click at [348, 263] on div "Seeking: Not Provided Opportunity Type: Paid Time Commitment: 15 - 20 hours/wee…" at bounding box center [451, 274] width 375 height 22
drag, startPoint x: 368, startPoint y: 254, endPoint x: 386, endPoint y: 248, distance: 19.7
click at [370, 288] on p "We are continually providing research assistant opportunities within the ALIVE …" at bounding box center [462, 354] width 368 height 133
drag, startPoint x: 388, startPoint y: 244, endPoint x: 349, endPoint y: 243, distance: 39.6
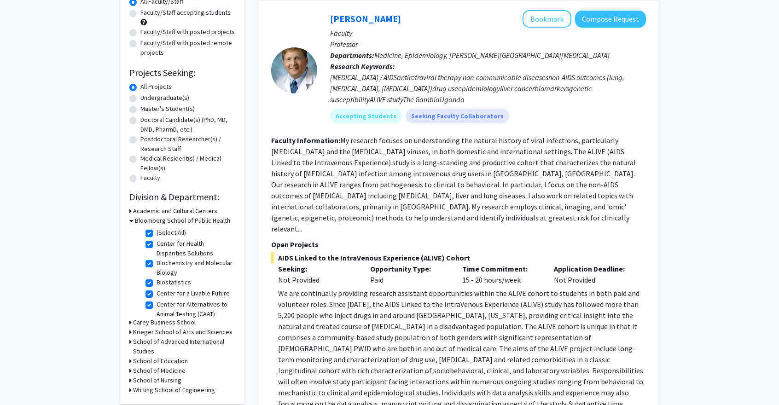
click at [349, 263] on div "Seeking: Not Provided Opportunity Type: Paid Time Commitment: 15 - 20 hours/wee…" at bounding box center [451, 274] width 375 height 22
click at [361, 263] on div "Seeking: Not Provided" at bounding box center [317, 274] width 92 height 22
drag, startPoint x: 386, startPoint y: 246, endPoint x: 338, endPoint y: 250, distance: 48.0
click at [338, 263] on div "Seeking: Not Provided Opportunity Type: Paid Time Commitment: 15 - 20 hours/wee…" at bounding box center [451, 274] width 375 height 22
click at [407, 263] on div "Opportunity Type: Paid" at bounding box center [409, 274] width 92 height 22
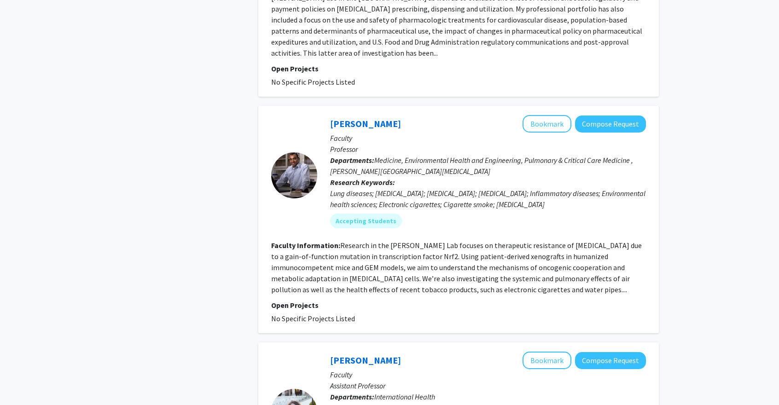
scroll to position [2641, 0]
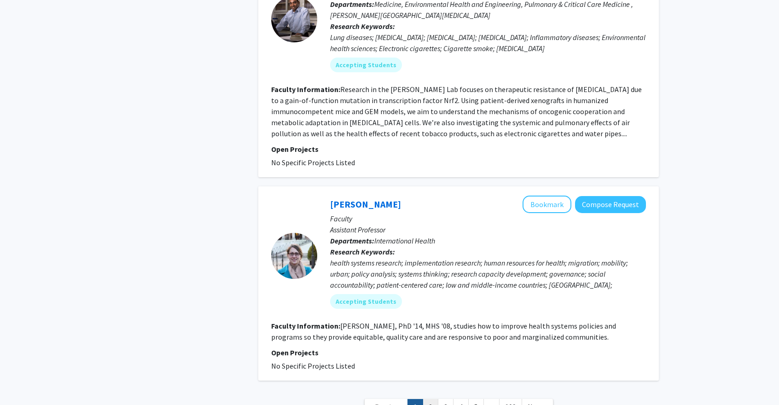
click at [432, 399] on link "2" at bounding box center [430, 407] width 16 height 16
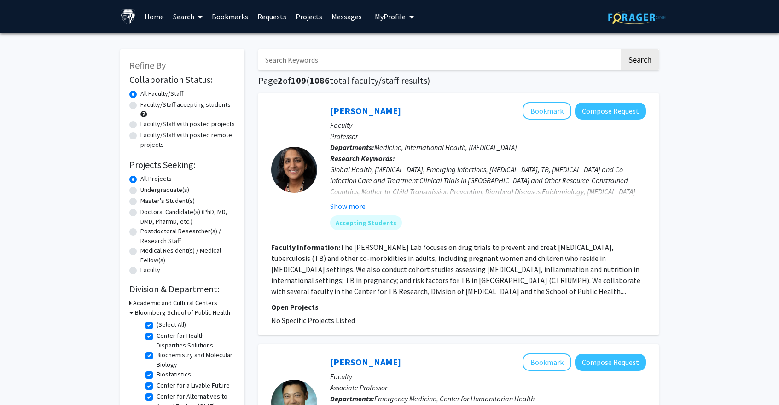
click at [131, 314] on icon at bounding box center [131, 313] width 4 height 10
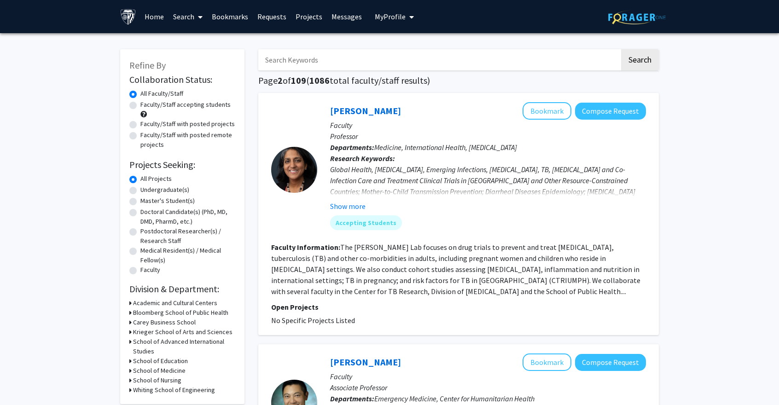
click at [131, 314] on icon at bounding box center [130, 313] width 2 height 10
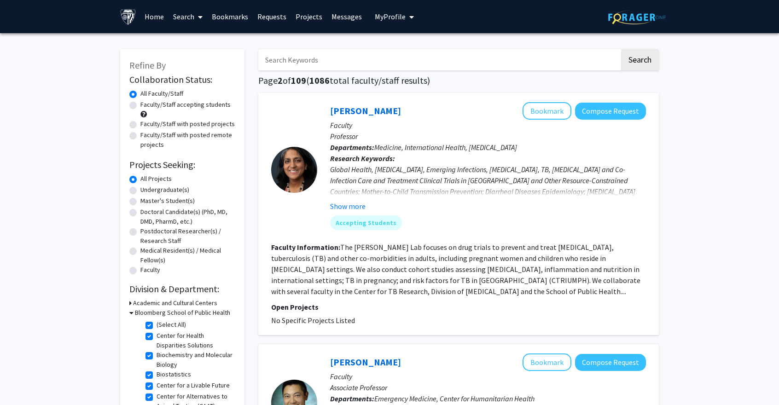
click at [156, 325] on label "(Select All)" at bounding box center [170, 325] width 29 height 10
click at [156, 325] on input "(Select All)" at bounding box center [159, 323] width 6 height 6
checkbox input "false"
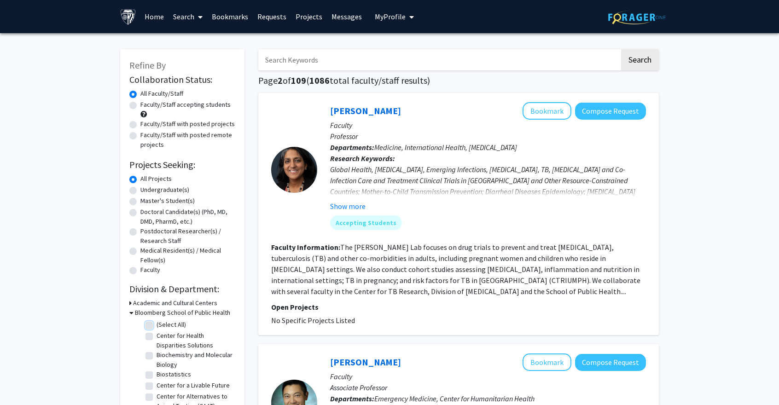
checkbox input "false"
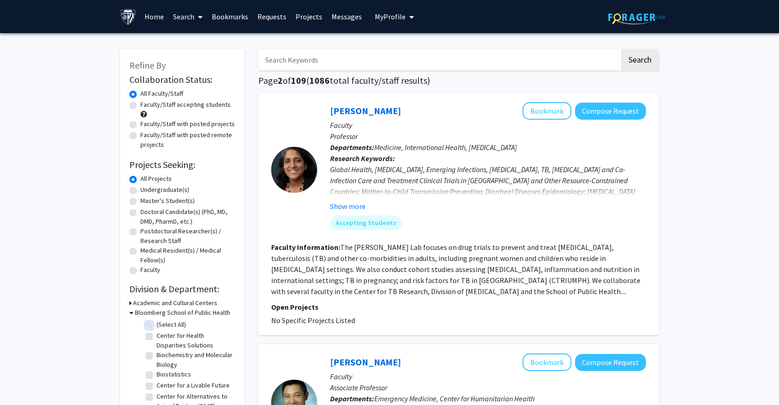
checkbox input "false"
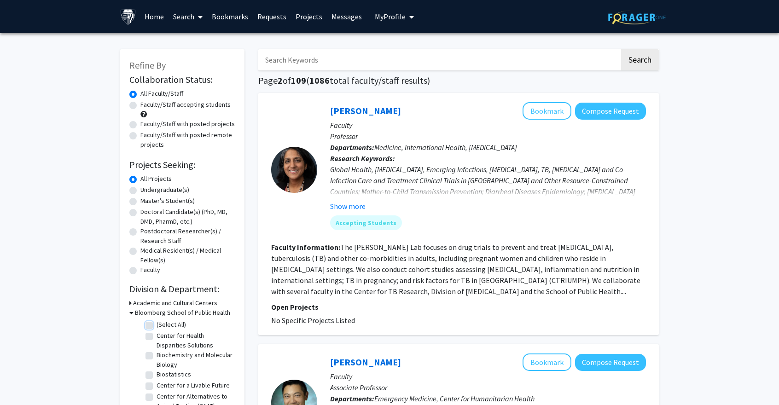
checkbox input "false"
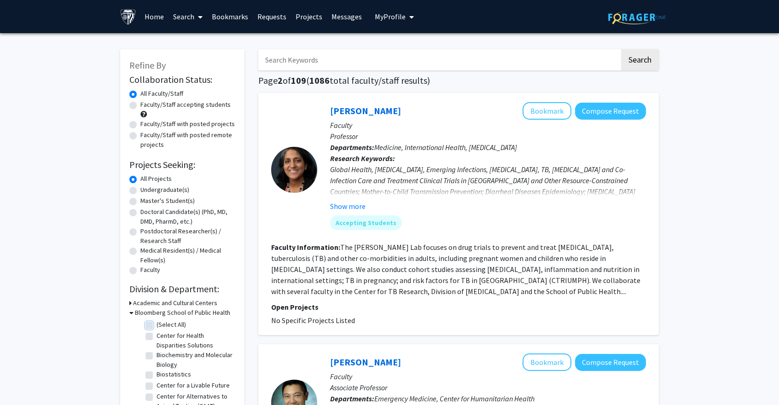
checkbox input "false"
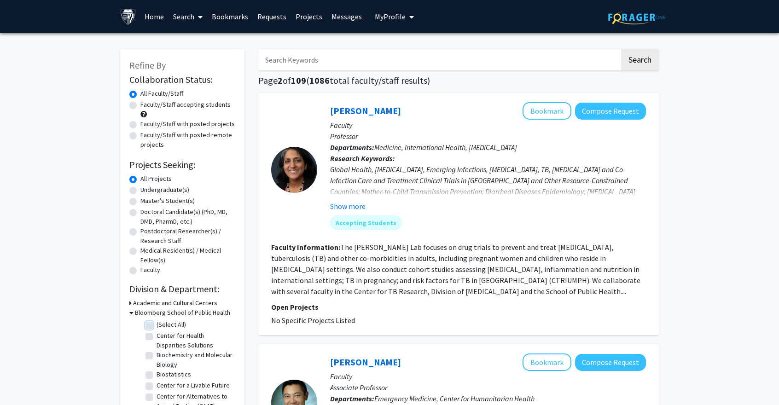
checkbox input "false"
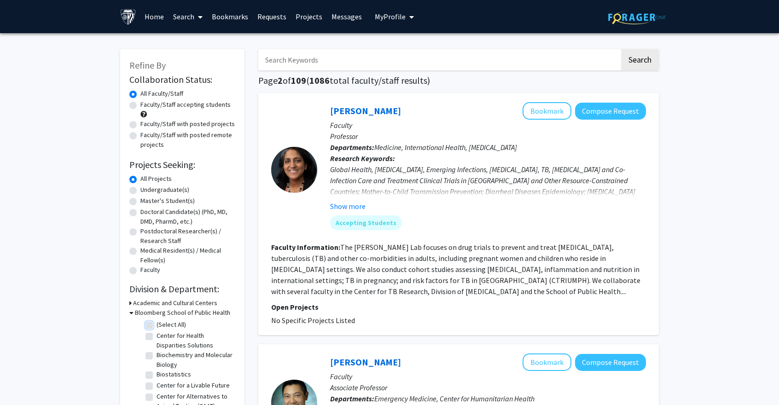
checkbox input "false"
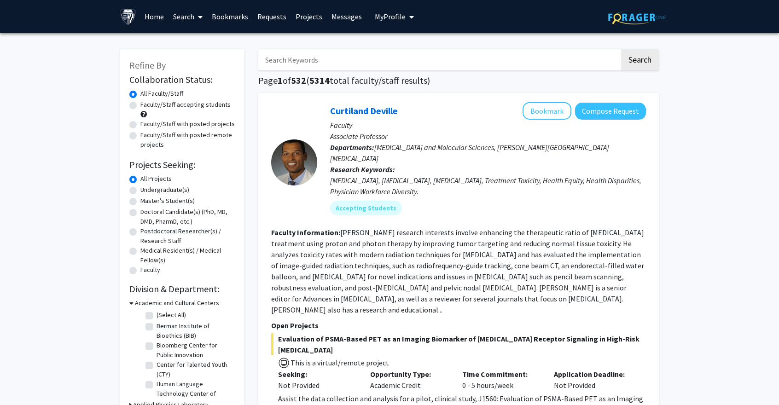
click at [133, 305] on icon at bounding box center [131, 303] width 4 height 10
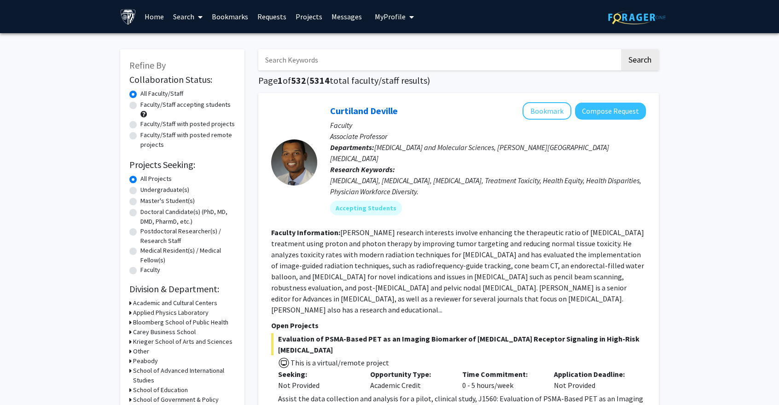
scroll to position [92, 0]
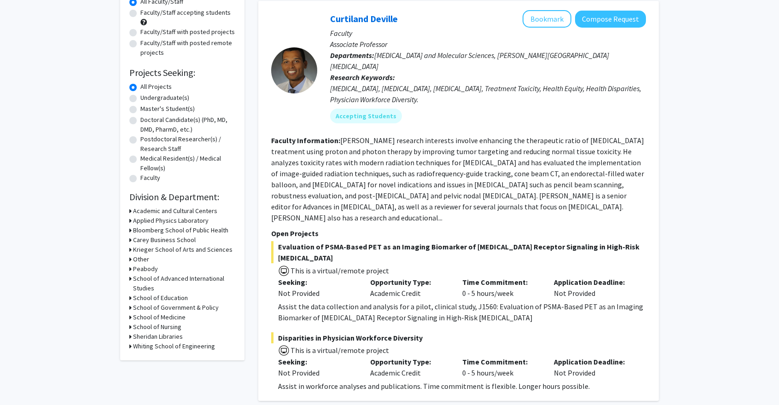
click at [130, 317] on icon at bounding box center [130, 317] width 2 height 10
click at [156, 328] on label "(Select All)" at bounding box center [170, 329] width 29 height 10
click at [156, 328] on input "(Select All)" at bounding box center [159, 327] width 6 height 6
checkbox input "true"
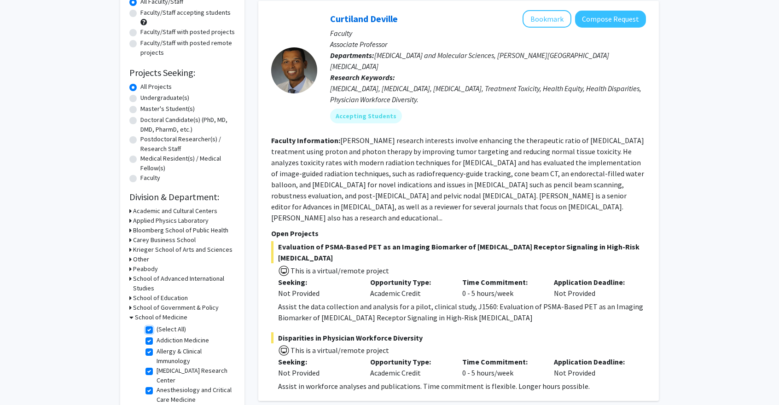
checkbox input "true"
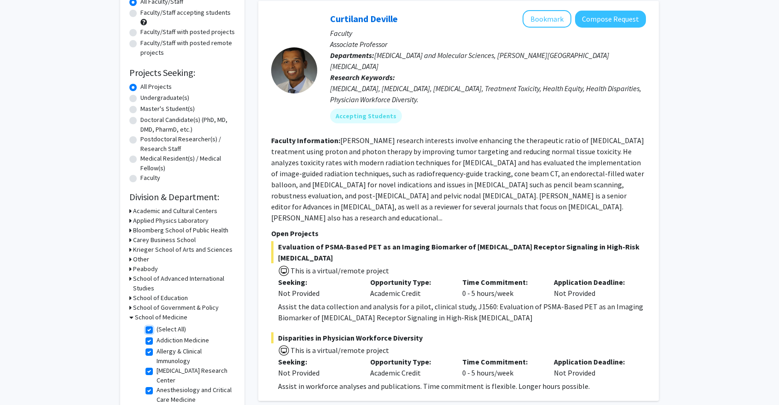
checkbox input "true"
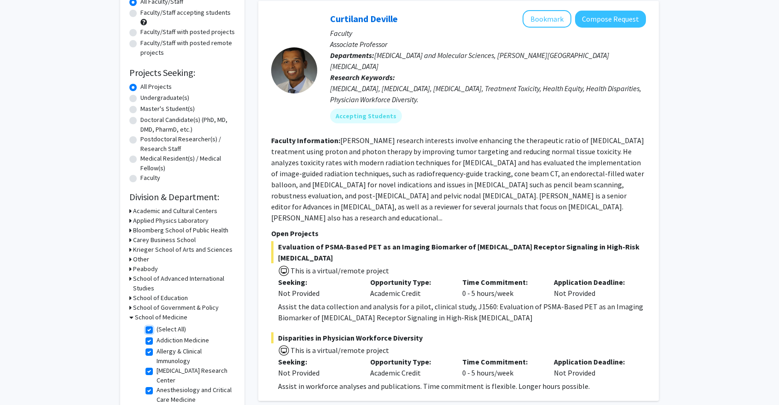
checkbox input "true"
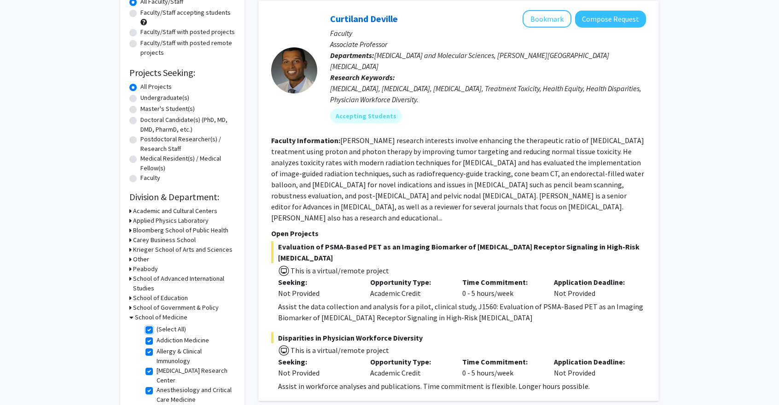
checkbox input "true"
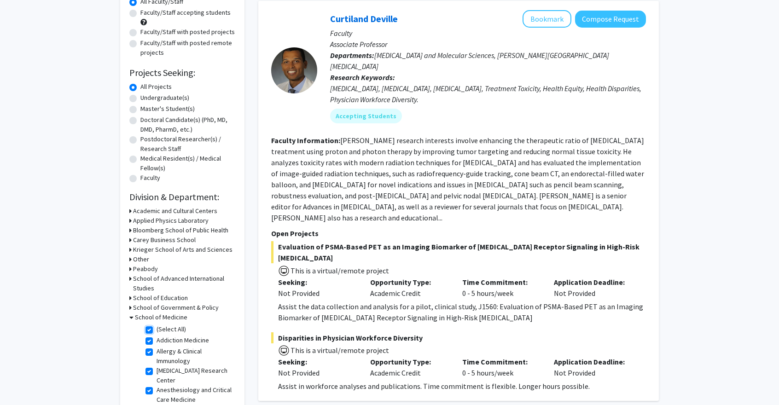
checkbox input "true"
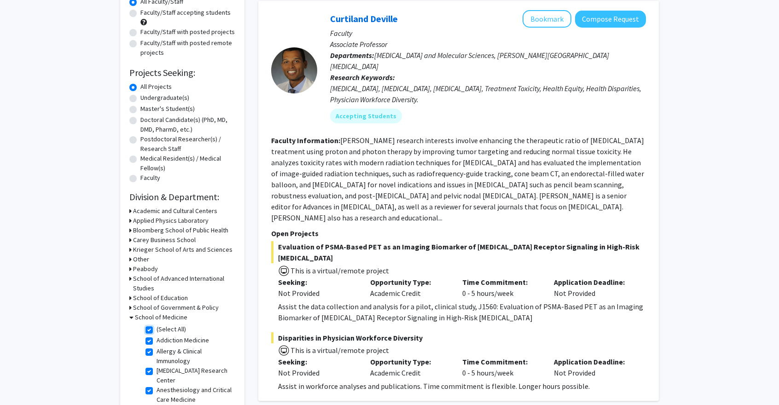
checkbox input "true"
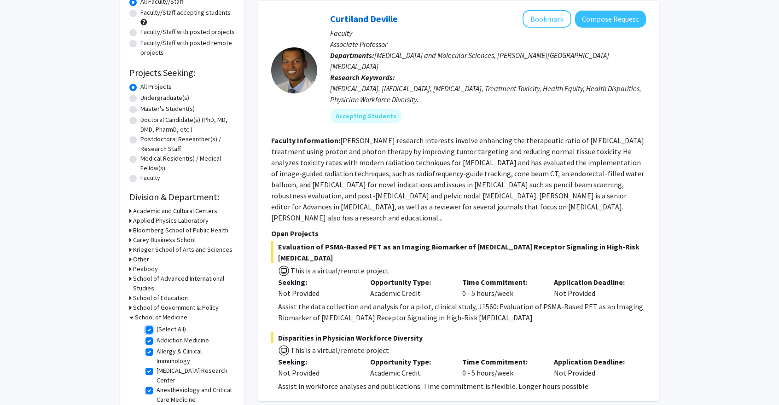
checkbox input "true"
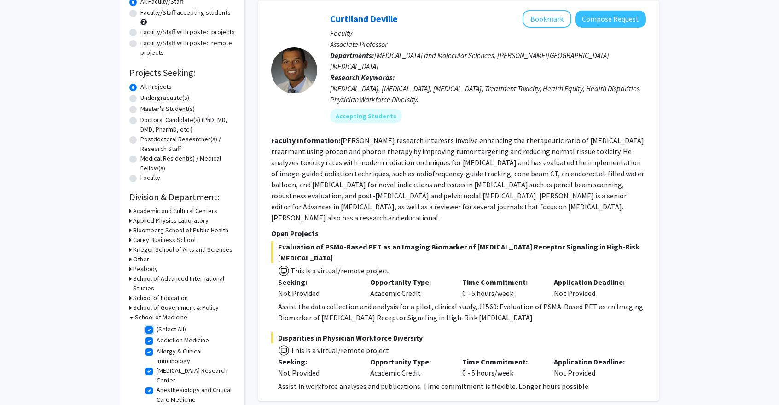
checkbox input "true"
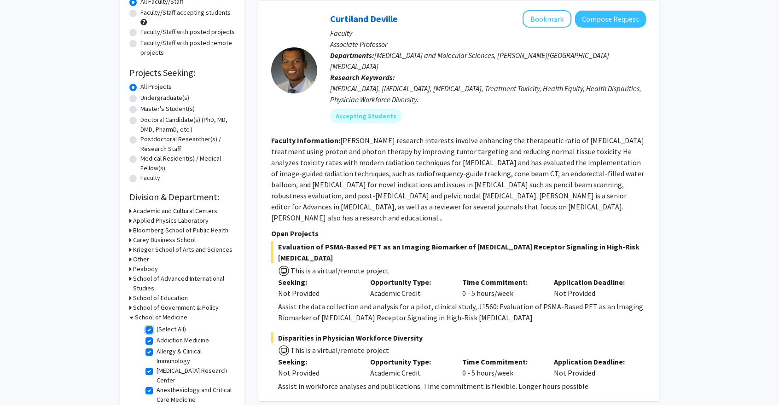
checkbox input "true"
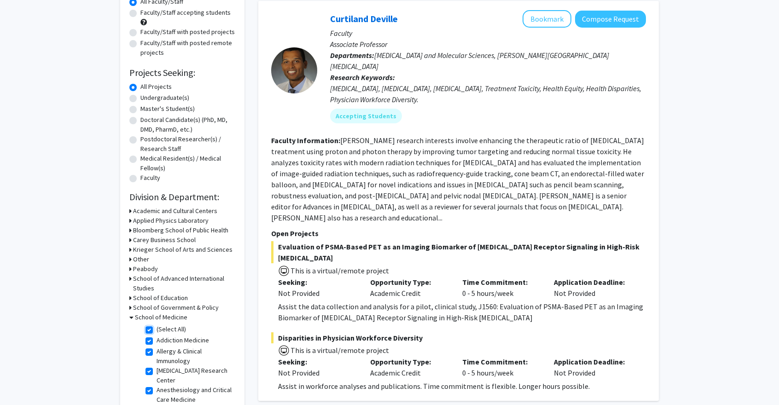
checkbox input "true"
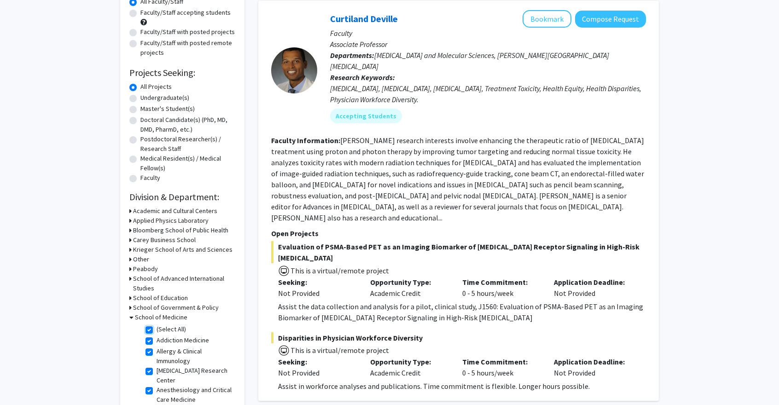
checkbox input "true"
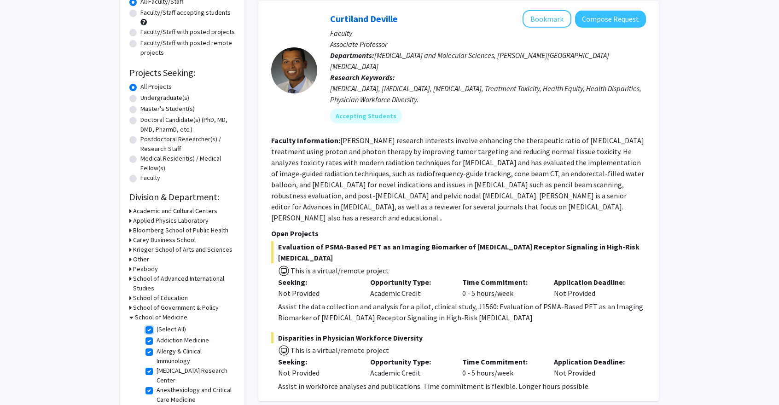
checkbox input "true"
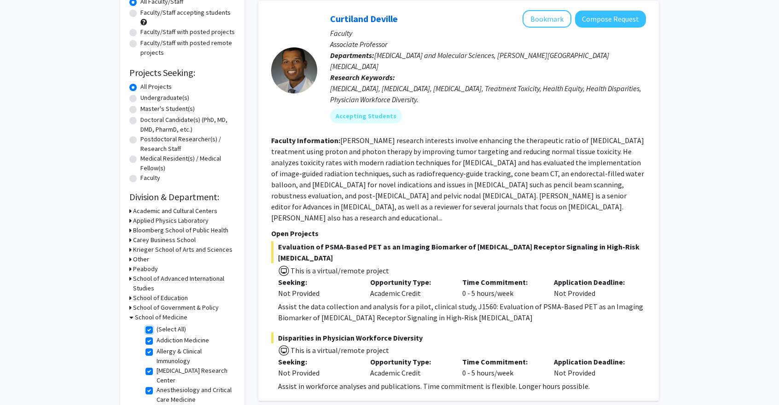
checkbox input "true"
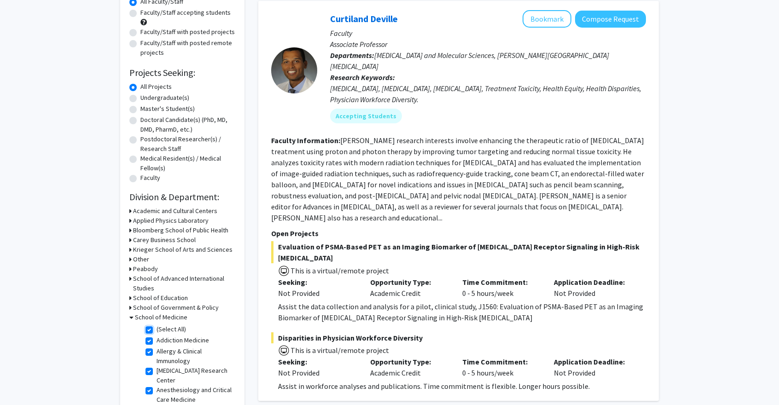
checkbox input "true"
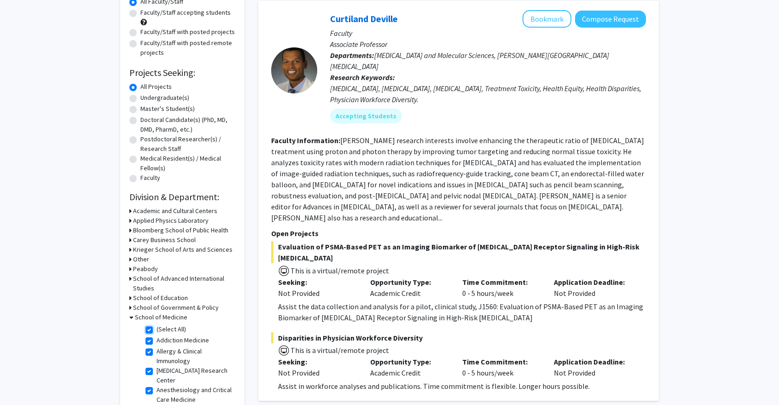
checkbox input "true"
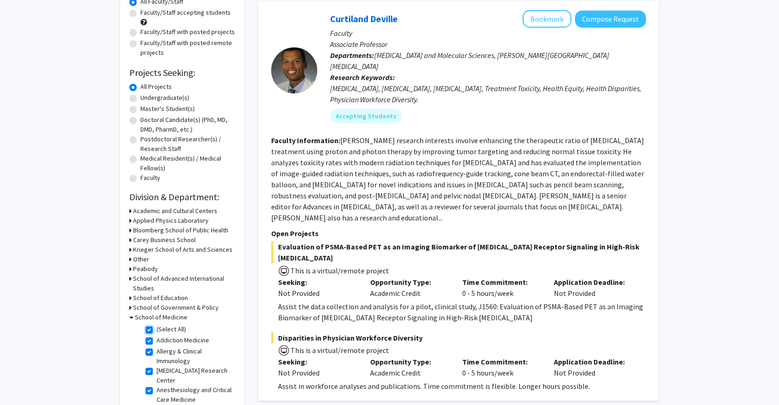
checkbox input "true"
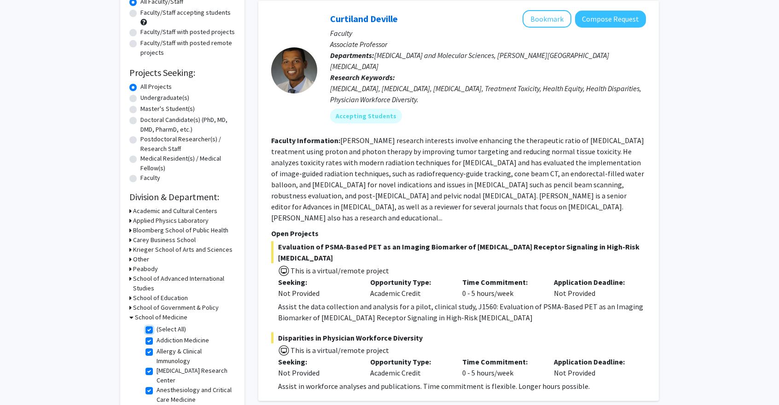
checkbox input "true"
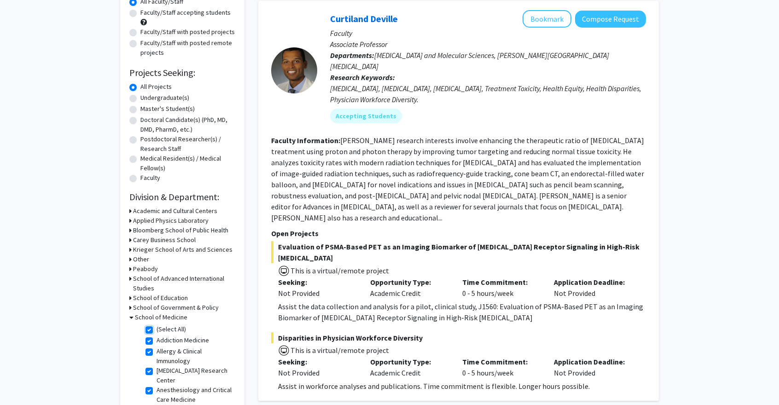
checkbox input "true"
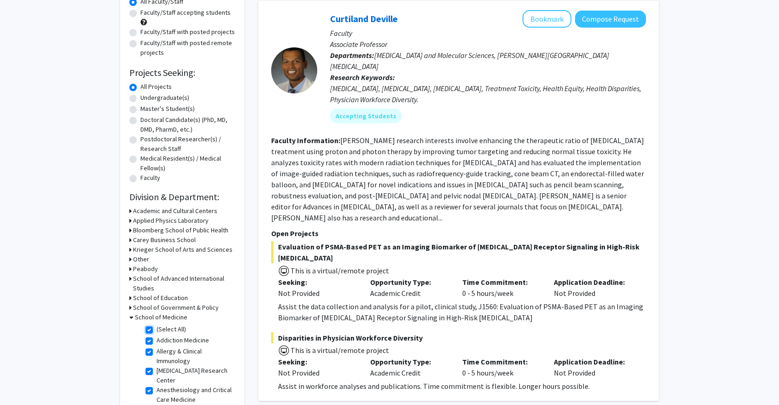
checkbox input "true"
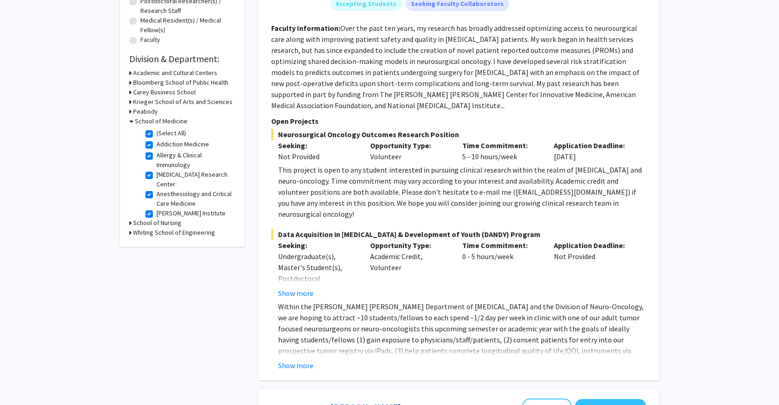
scroll to position [184, 0]
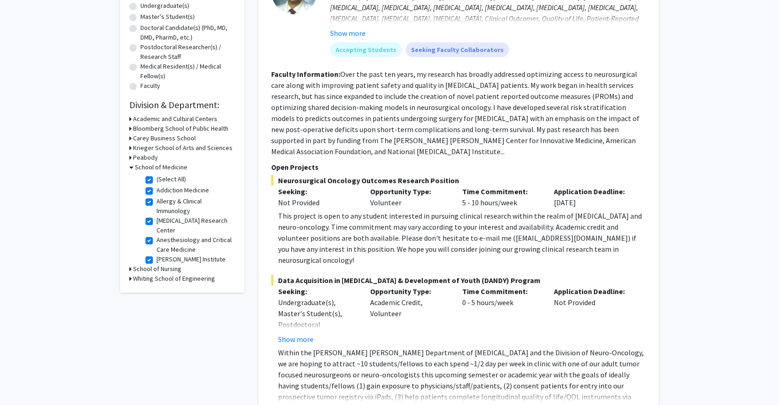
click at [133, 269] on h3 "School of Nursing" at bounding box center [157, 269] width 48 height 10
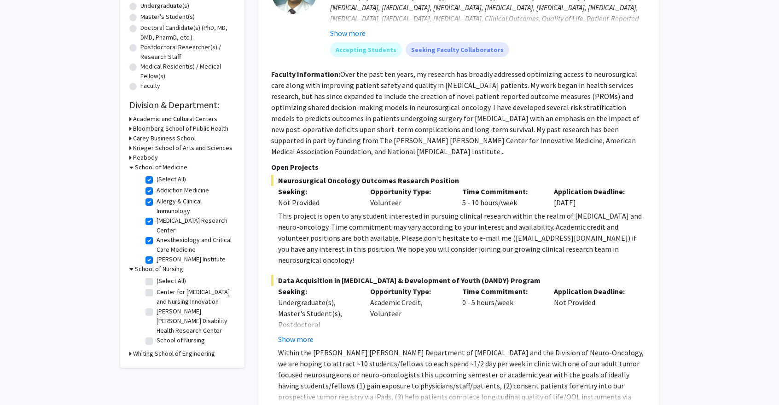
click at [156, 284] on label "(Select All)" at bounding box center [170, 281] width 29 height 10
click at [156, 282] on input "(Select All)" at bounding box center [159, 279] width 6 height 6
checkbox input "true"
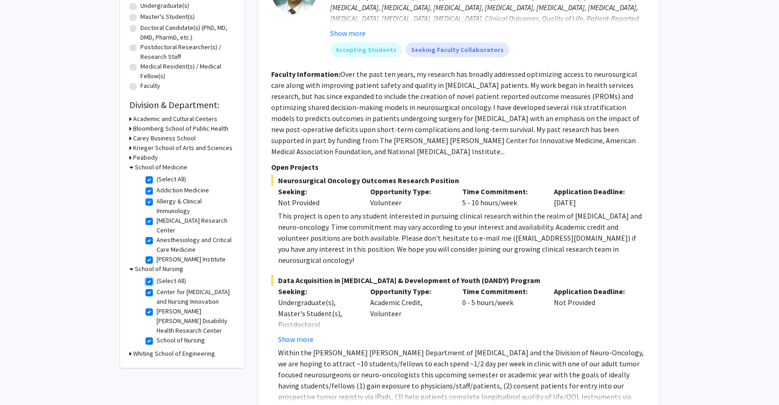
checkbox input "true"
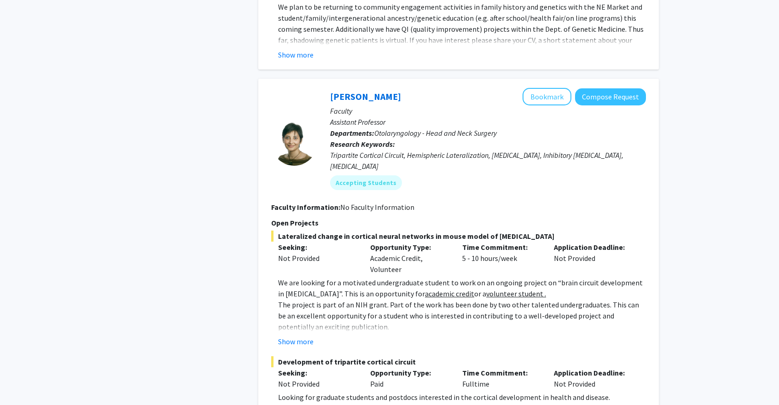
scroll to position [2071, 0]
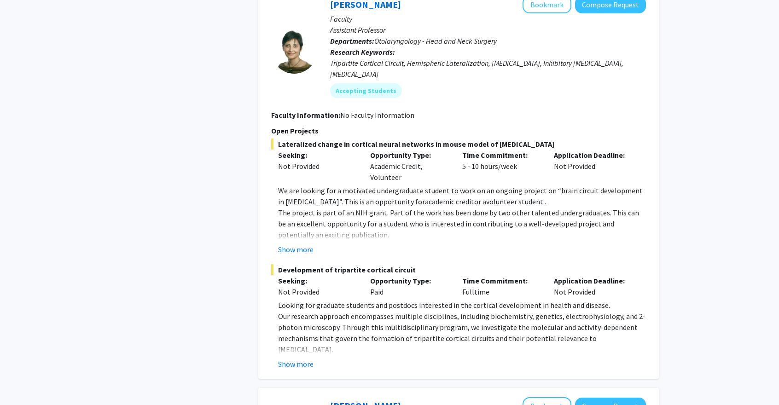
drag, startPoint x: 393, startPoint y: 249, endPoint x: 346, endPoint y: 250, distance: 46.9
click at [346, 275] on div "Seeking: Not Provided Opportunity Type: Paid Time Commitment: Fulltime Applicat…" at bounding box center [451, 286] width 375 height 22
click at [352, 286] on div "Not Provided" at bounding box center [317, 291] width 78 height 11
drag, startPoint x: 331, startPoint y: 227, endPoint x: 360, endPoint y: 239, distance: 31.4
click at [354, 264] on span "Development of tripartite cortical circuit" at bounding box center [458, 269] width 375 height 11
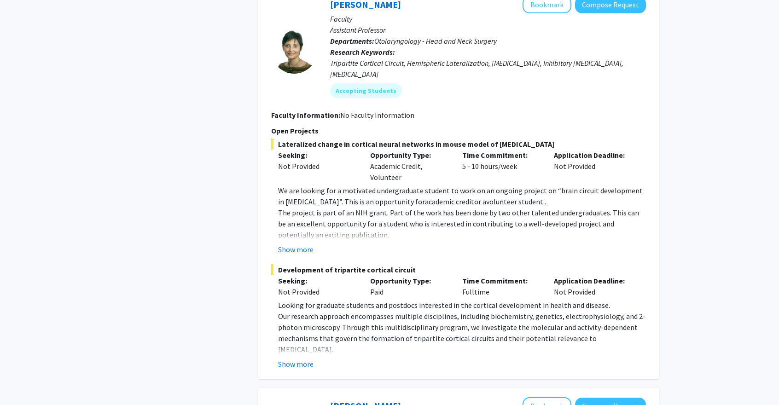
click at [363, 264] on div "Development of tripartite cortical circuit Seeking: Not Provided Opportunity Ty…" at bounding box center [458, 316] width 375 height 105
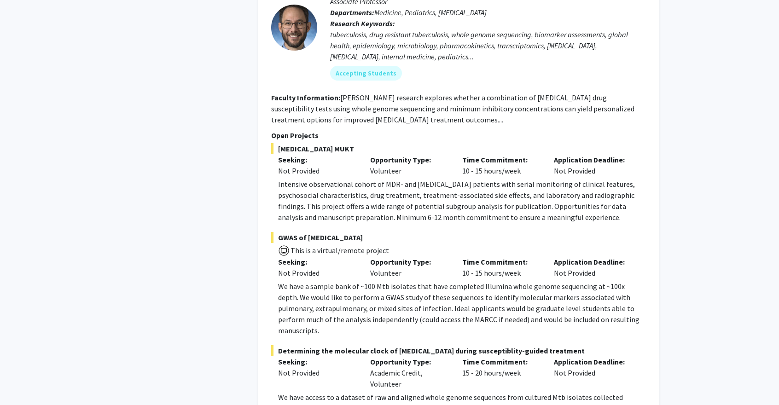
scroll to position [4072, 0]
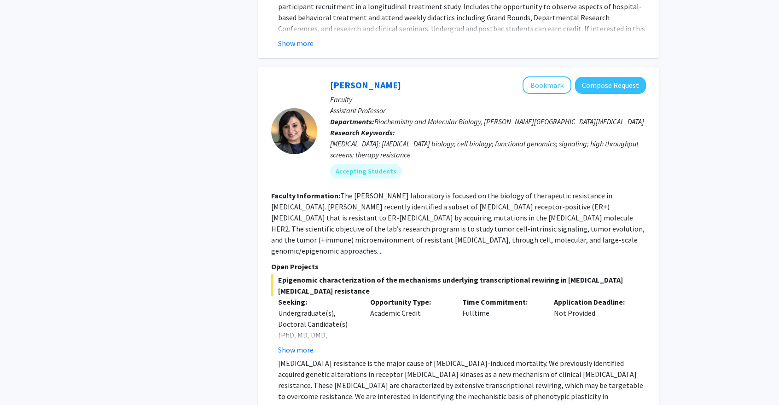
scroll to position [3274, 0]
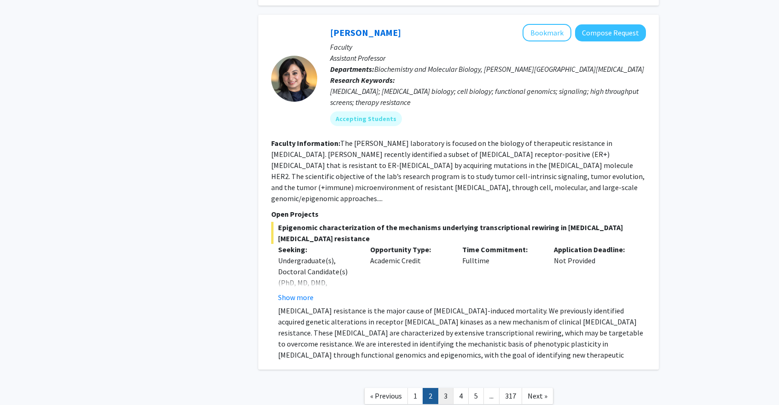
click at [440, 388] on link "3" at bounding box center [446, 396] width 16 height 16
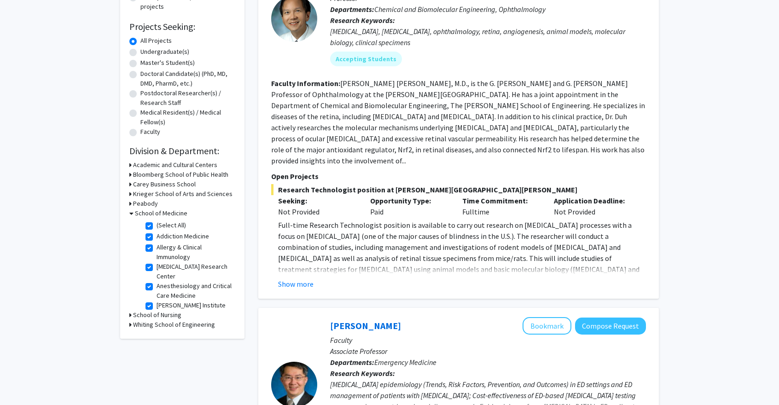
scroll to position [92, 0]
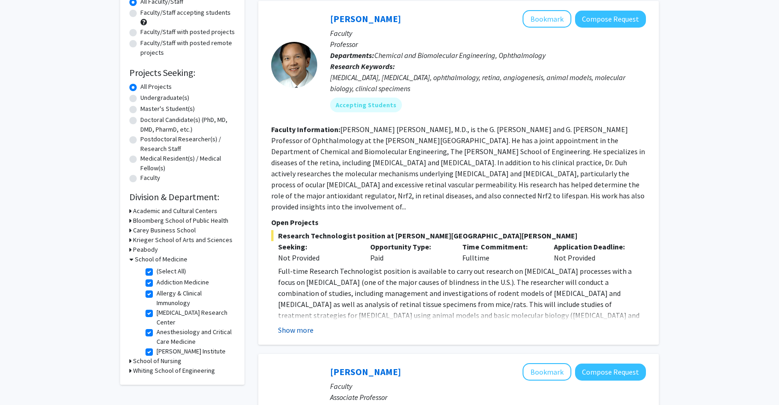
click at [300, 324] on button "Show more" at bounding box center [295, 329] width 35 height 11
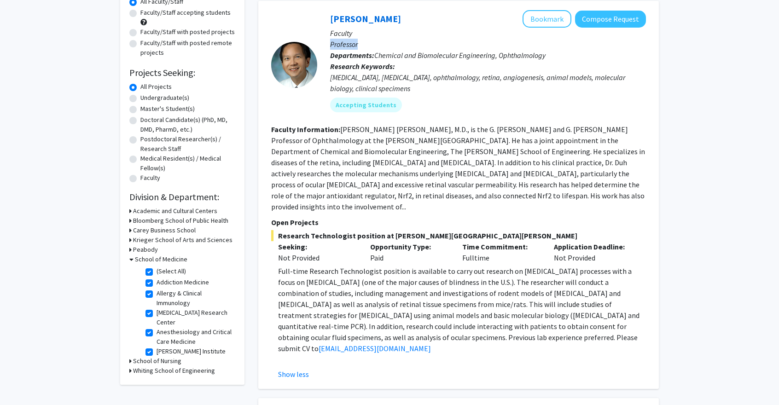
drag, startPoint x: 358, startPoint y: 45, endPoint x: 322, endPoint y: 45, distance: 35.9
click at [322, 45] on div "[PERSON_NAME] Bookmark Compose Request Faculty Professor Departments: Chemical …" at bounding box center [481, 64] width 329 height 109
drag, startPoint x: 376, startPoint y: 56, endPoint x: 385, endPoint y: 58, distance: 8.4
click at [385, 58] on span "Chemical and Biomolecular Engineering, Ophthalmology" at bounding box center [459, 55] width 171 height 9
drag, startPoint x: 363, startPoint y: 43, endPoint x: 357, endPoint y: 39, distance: 6.9
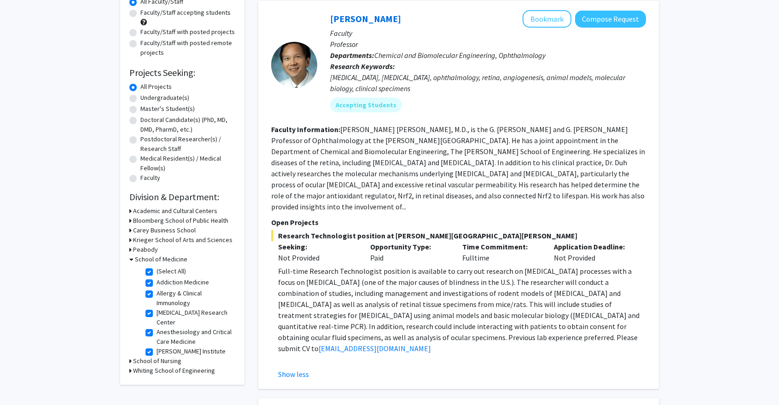
click at [361, 43] on p "Professor" at bounding box center [488, 44] width 316 height 11
drag, startPoint x: 486, startPoint y: 249, endPoint x: 443, endPoint y: 247, distance: 43.8
click at [443, 247] on div "Seeking: Not Provided Opportunity Type: Paid Time Commitment: Fulltime Applicat…" at bounding box center [451, 252] width 375 height 22
click at [434, 266] on p "Full-time Research Technologist position is available to carry out research on …" at bounding box center [462, 310] width 368 height 88
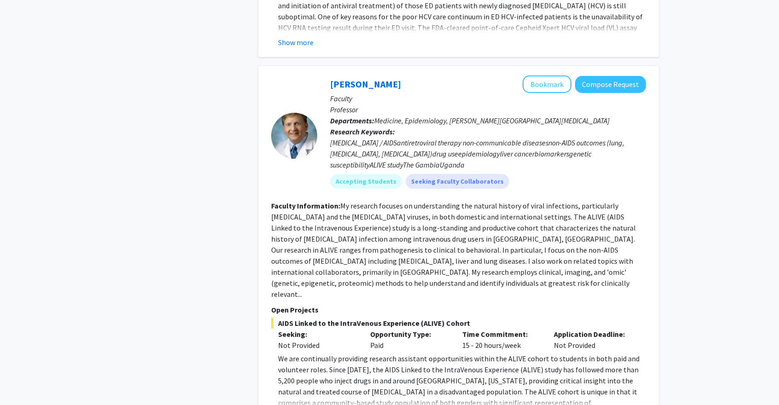
scroll to position [874, 0]
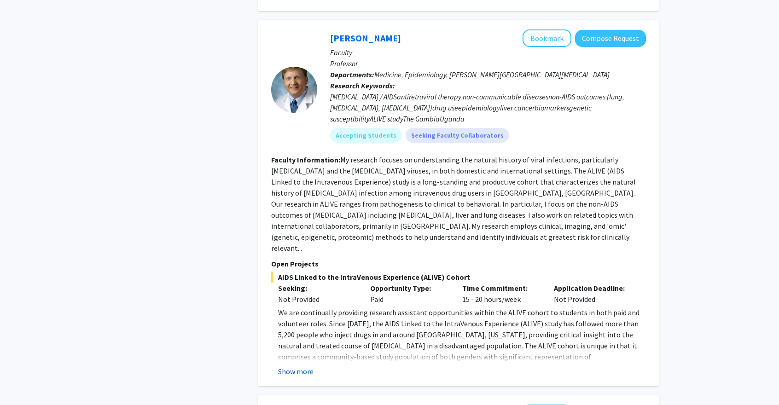
click at [293, 366] on button "Show more" at bounding box center [295, 371] width 35 height 11
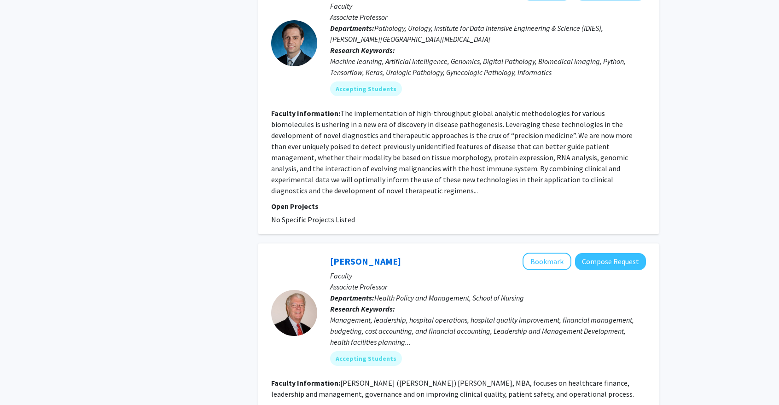
scroll to position [2761, 0]
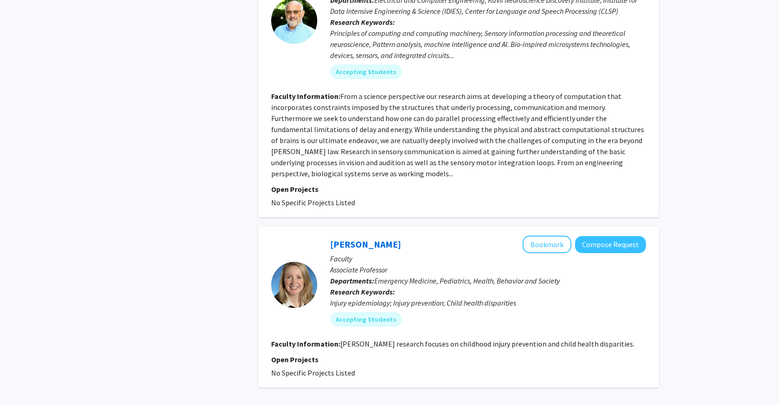
scroll to position [2249, 0]
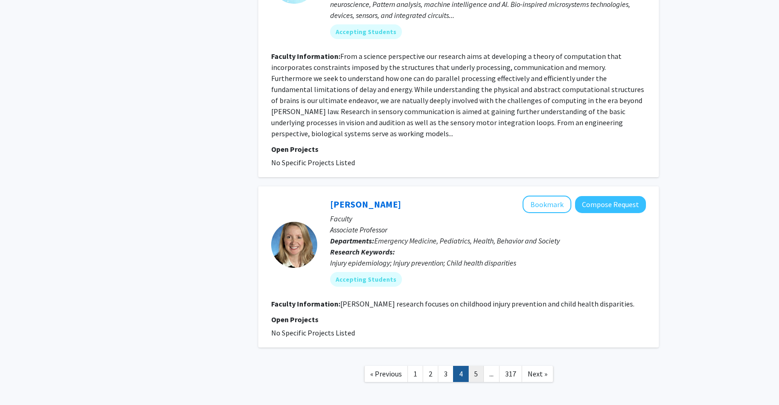
click at [480, 366] on link "5" at bounding box center [476, 374] width 16 height 16
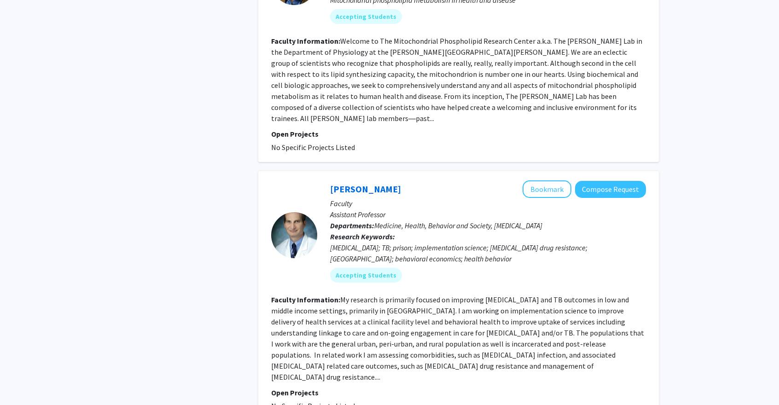
scroll to position [2216, 0]
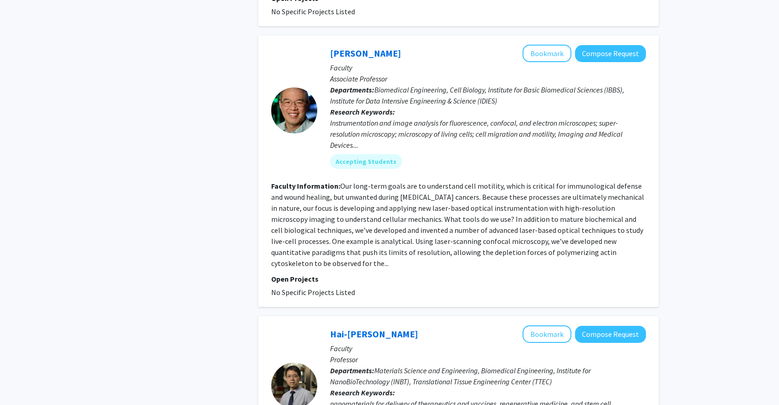
scroll to position [2146, 0]
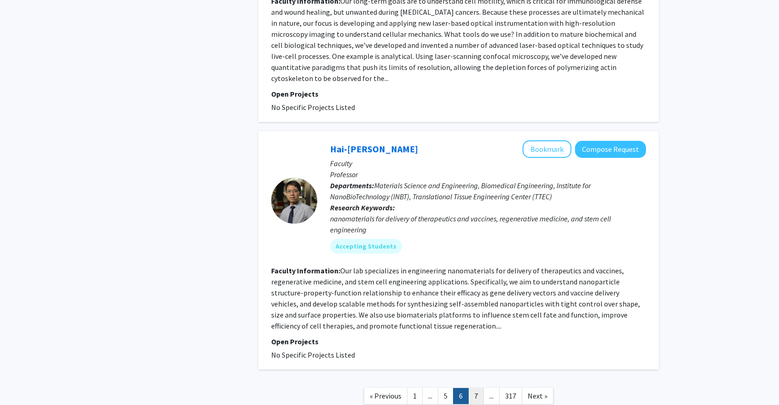
click at [477, 388] on link "7" at bounding box center [476, 396] width 16 height 16
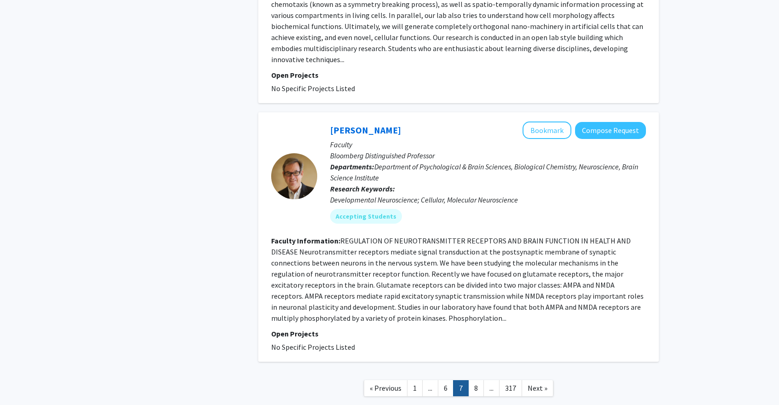
scroll to position [2212, 0]
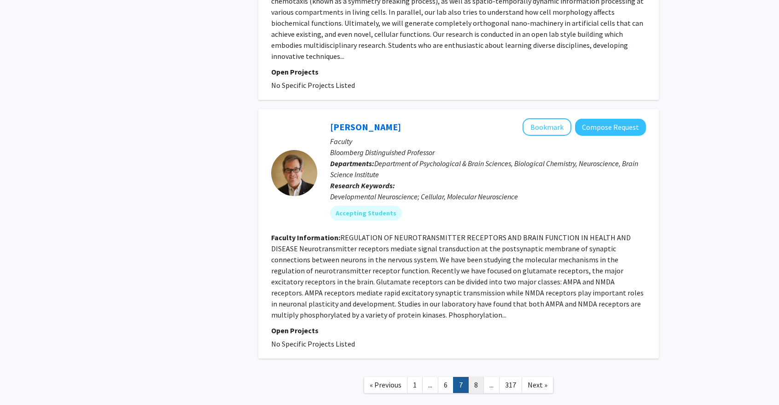
click at [473, 377] on link "8" at bounding box center [476, 385] width 16 height 16
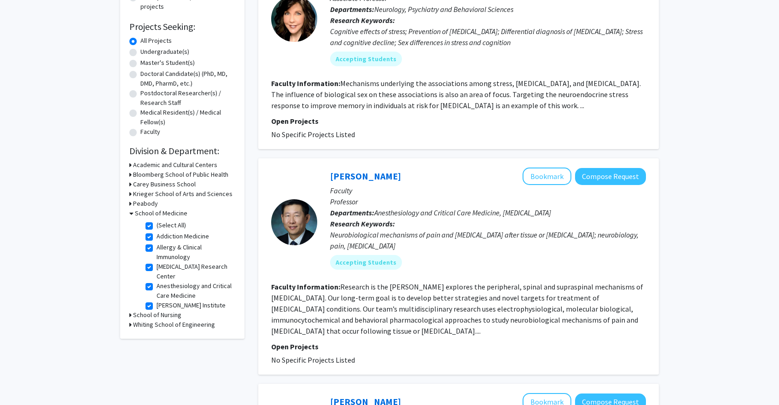
scroll to position [184, 0]
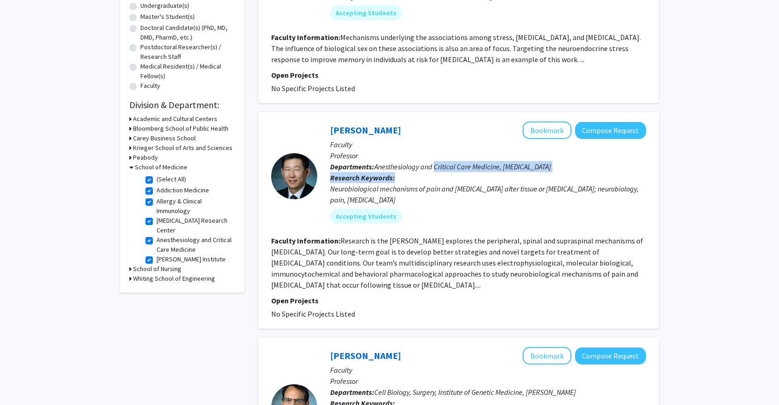
drag, startPoint x: 437, startPoint y: 169, endPoint x: 468, endPoint y: 177, distance: 31.8
click at [468, 177] on div "[PERSON_NAME] Bookmark Compose Request Faculty Professor Departments: Anesthesi…" at bounding box center [481, 175] width 329 height 109
click at [467, 182] on p "Research Keywords: Neurobiological mechanisms of pain and [MEDICAL_DATA] after …" at bounding box center [488, 188] width 316 height 33
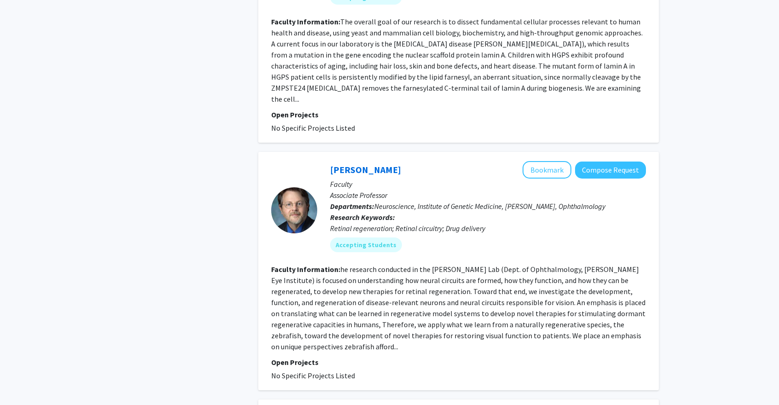
scroll to position [2157, 0]
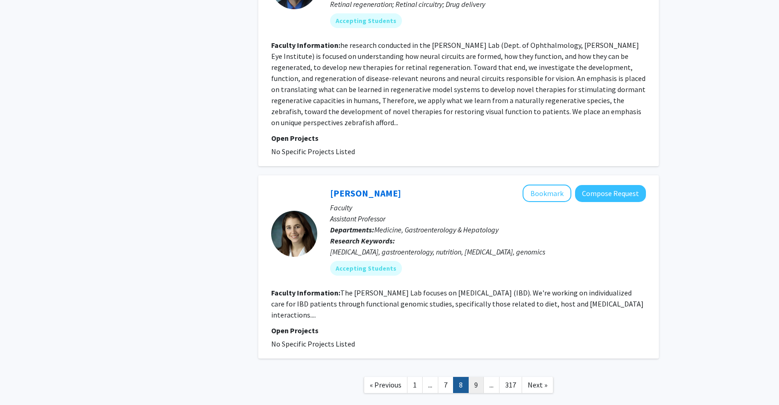
click at [474, 377] on link "9" at bounding box center [476, 385] width 16 height 16
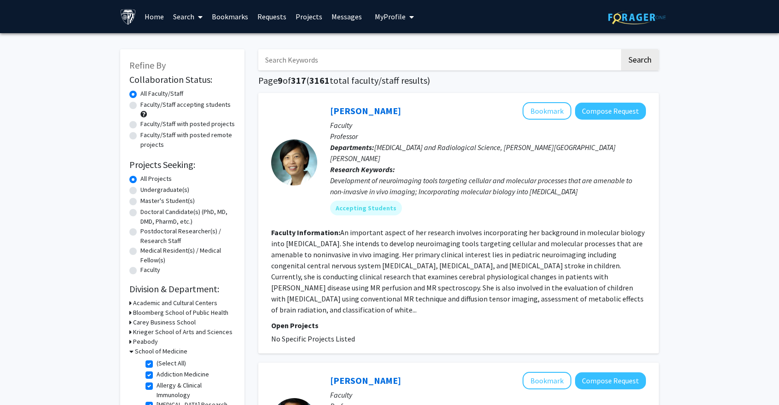
click at [315, 56] on input "Search Keywords" at bounding box center [438, 59] width 361 height 21
type input "[PERSON_NAME]"
click at [621, 49] on button "Search" at bounding box center [640, 59] width 38 height 21
checkbox input "false"
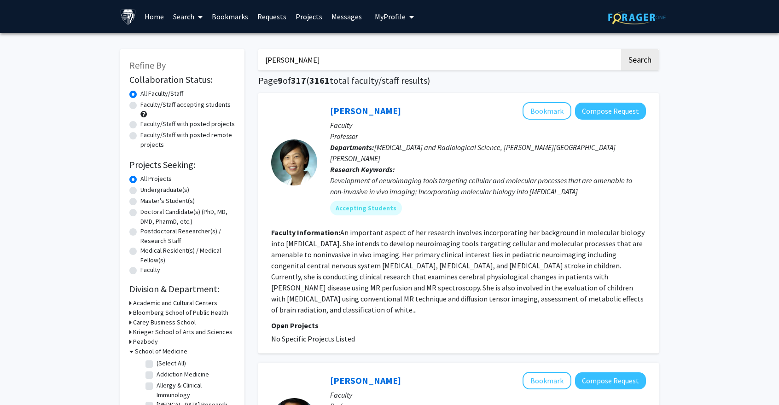
checkbox input "false"
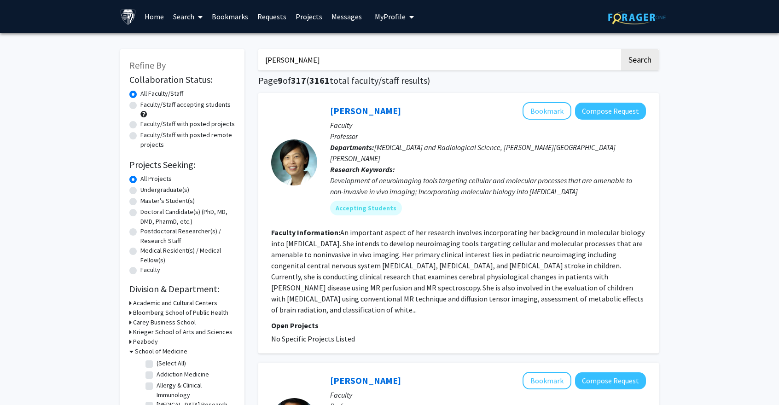
checkbox input "false"
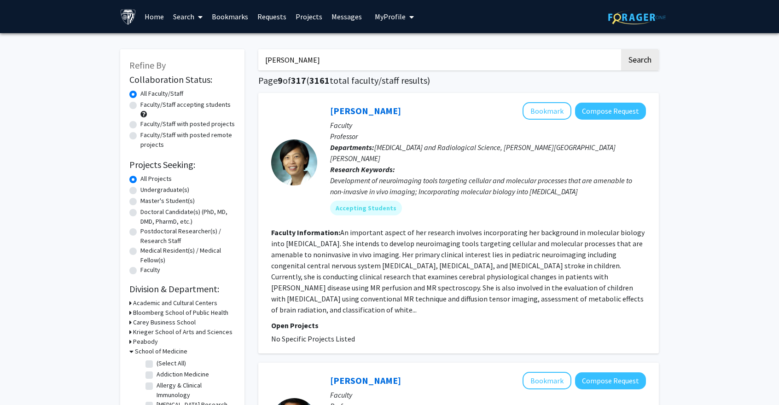
checkbox input "false"
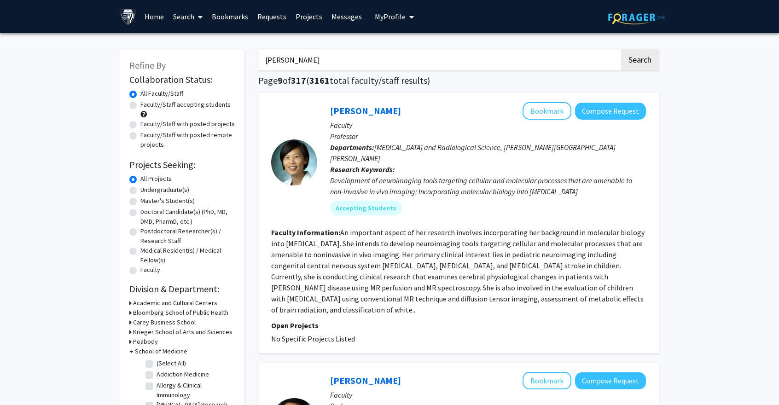
checkbox input "false"
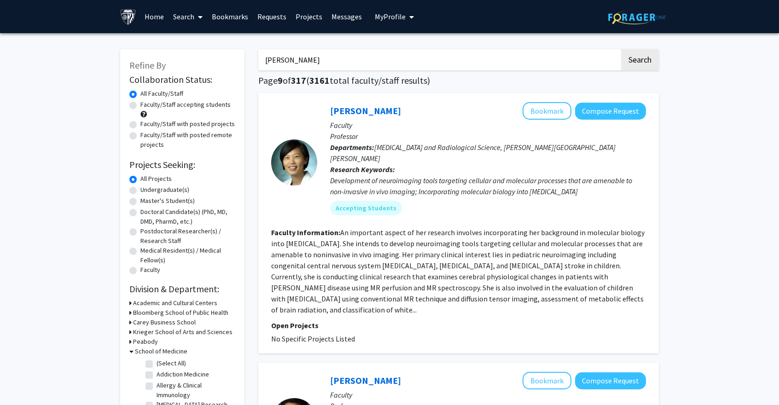
checkbox input "false"
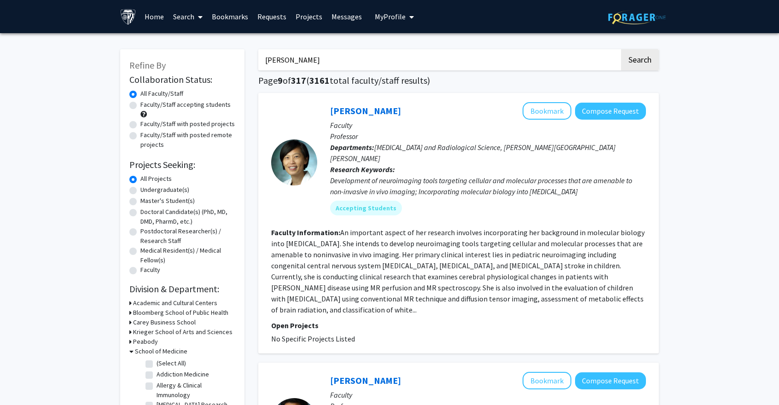
checkbox input "false"
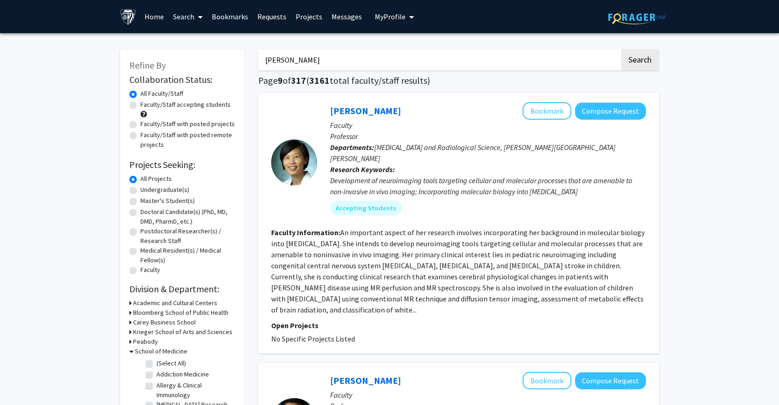
checkbox input "false"
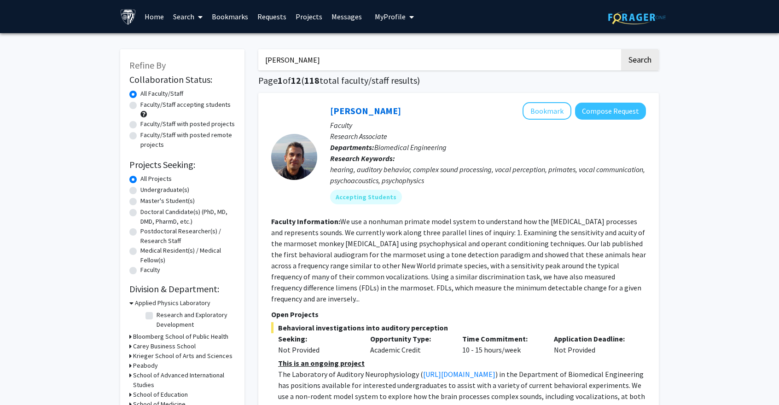
click at [621, 49] on button "Search" at bounding box center [640, 59] width 38 height 21
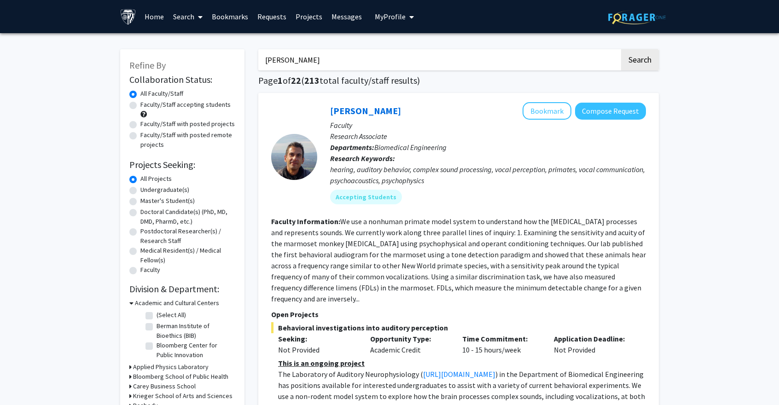
scroll to position [92, 0]
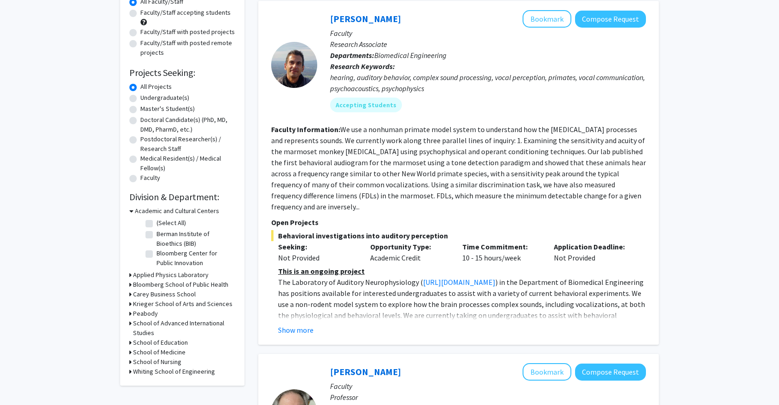
click at [133, 212] on div "Academic and Cultural Centers" at bounding box center [182, 211] width 106 height 10
click at [130, 211] on icon at bounding box center [131, 211] width 4 height 10
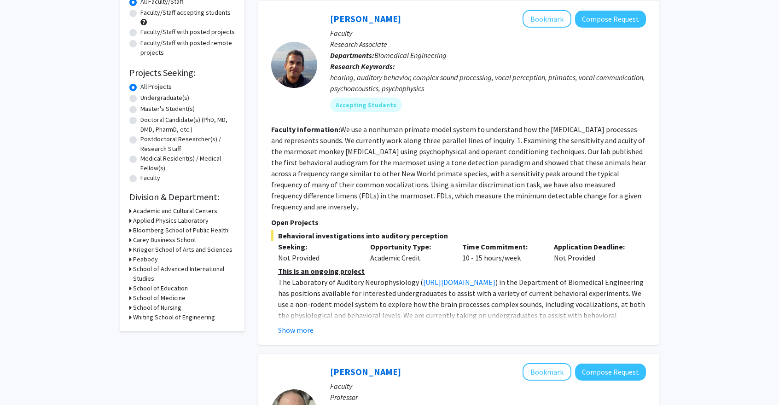
click at [129, 298] on icon at bounding box center [130, 298] width 2 height 10
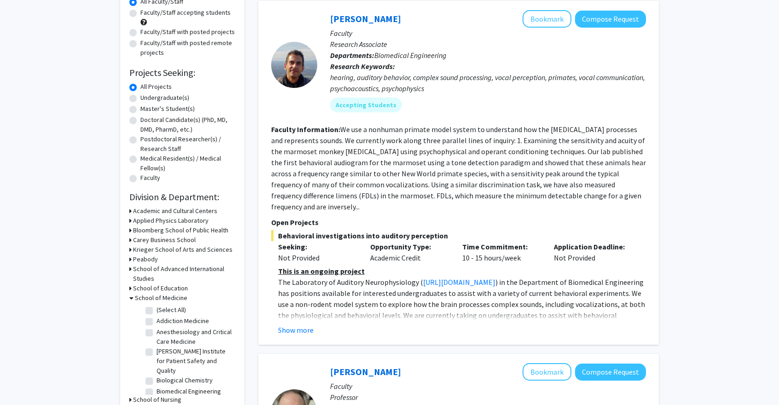
click at [127, 289] on div "Refine By Collaboration Status: Collaboration Status All Faculty/Staff Collabor…" at bounding box center [182, 190] width 124 height 466
click at [129, 287] on div "Refine By Collaboration Status: Collaboration Status All Faculty/Staff Collabor…" at bounding box center [182, 190] width 124 height 466
click at [132, 286] on div "School of Education" at bounding box center [182, 288] width 106 height 10
click at [130, 286] on icon at bounding box center [130, 288] width 2 height 10
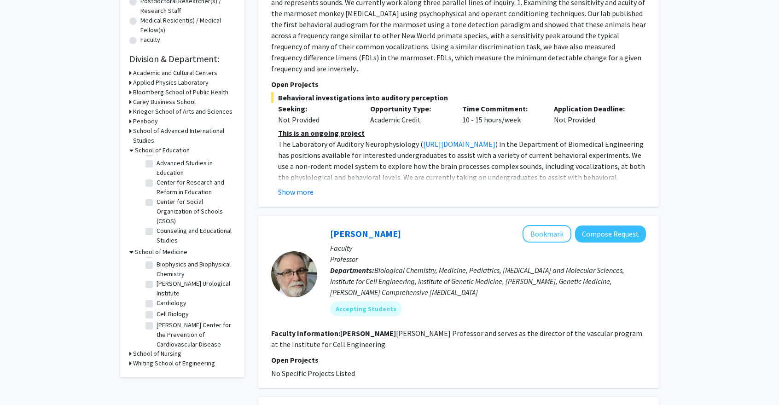
scroll to position [0, 0]
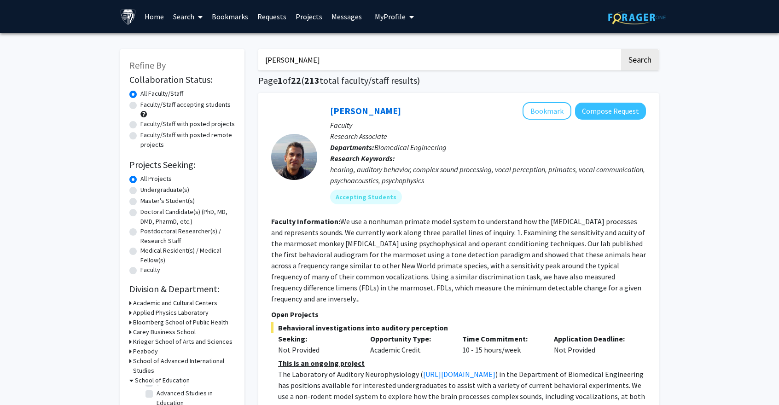
click at [140, 178] on label "All Projects" at bounding box center [155, 179] width 31 height 10
click at [140, 178] on input "All Projects" at bounding box center [143, 177] width 6 height 6
click at [341, 58] on input "[PERSON_NAME]" at bounding box center [438, 59] width 361 height 21
click at [636, 58] on button "Search" at bounding box center [640, 59] width 38 height 21
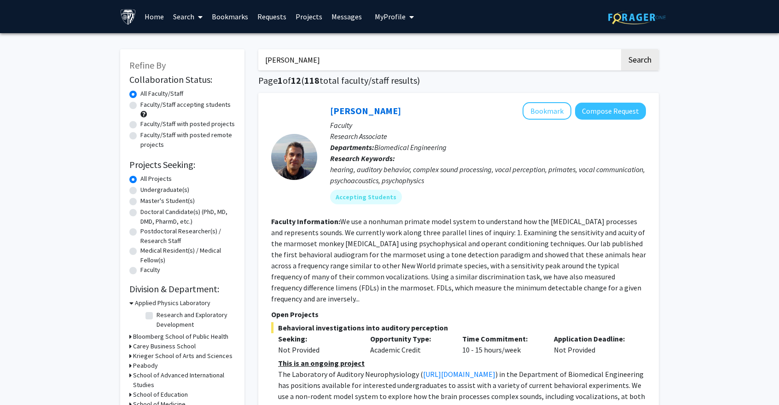
click at [312, 58] on input "[PERSON_NAME]" at bounding box center [438, 59] width 361 height 21
click at [621, 49] on button "Search" at bounding box center [640, 59] width 38 height 21
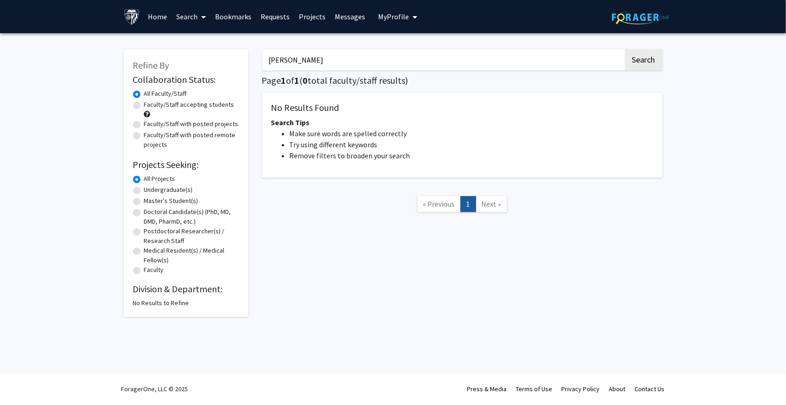
drag, startPoint x: 312, startPoint y: 65, endPoint x: 179, endPoint y: 74, distance: 133.3
click at [180, 74] on div "Refine By Collaboration Status: Collaboration Status All Faculty/Staff Collabor…" at bounding box center [393, 178] width 552 height 277
